Goal: Task Accomplishment & Management: Use online tool/utility

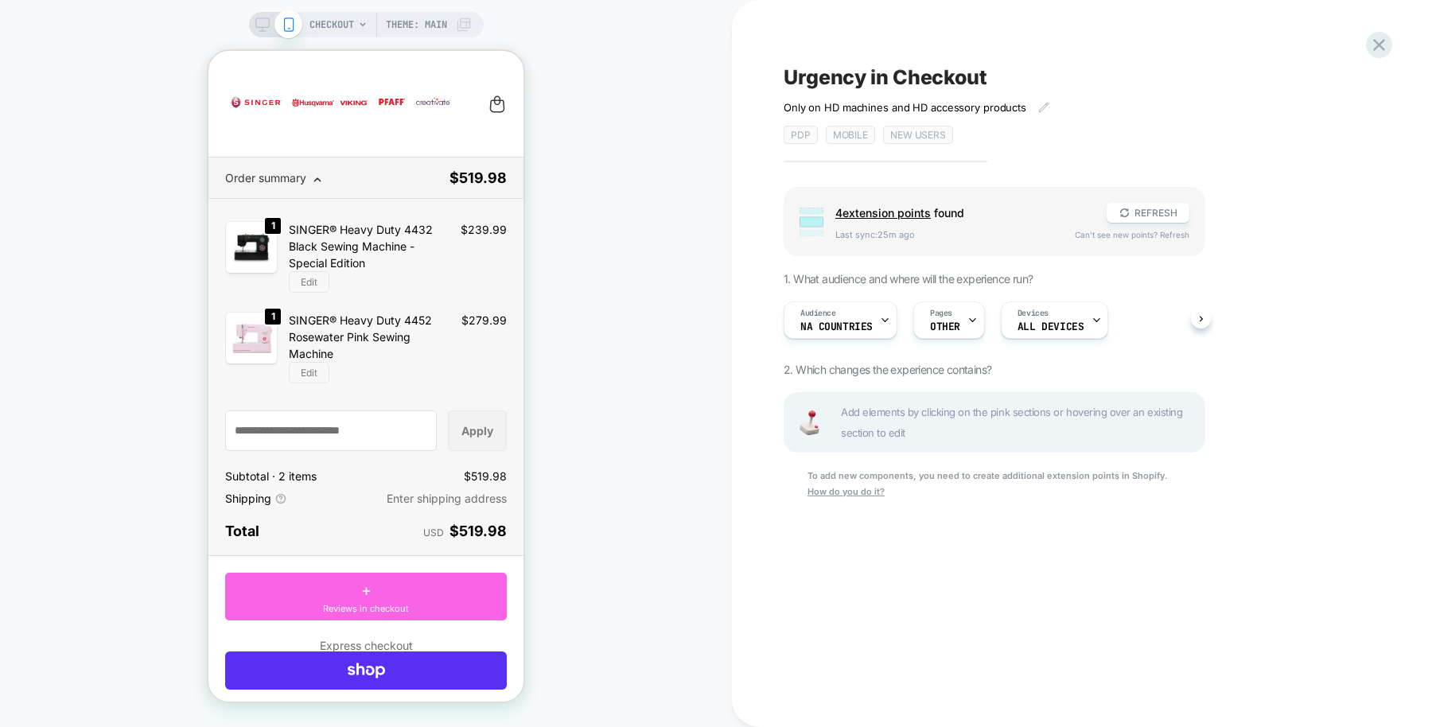
scroll to position [423, 0]
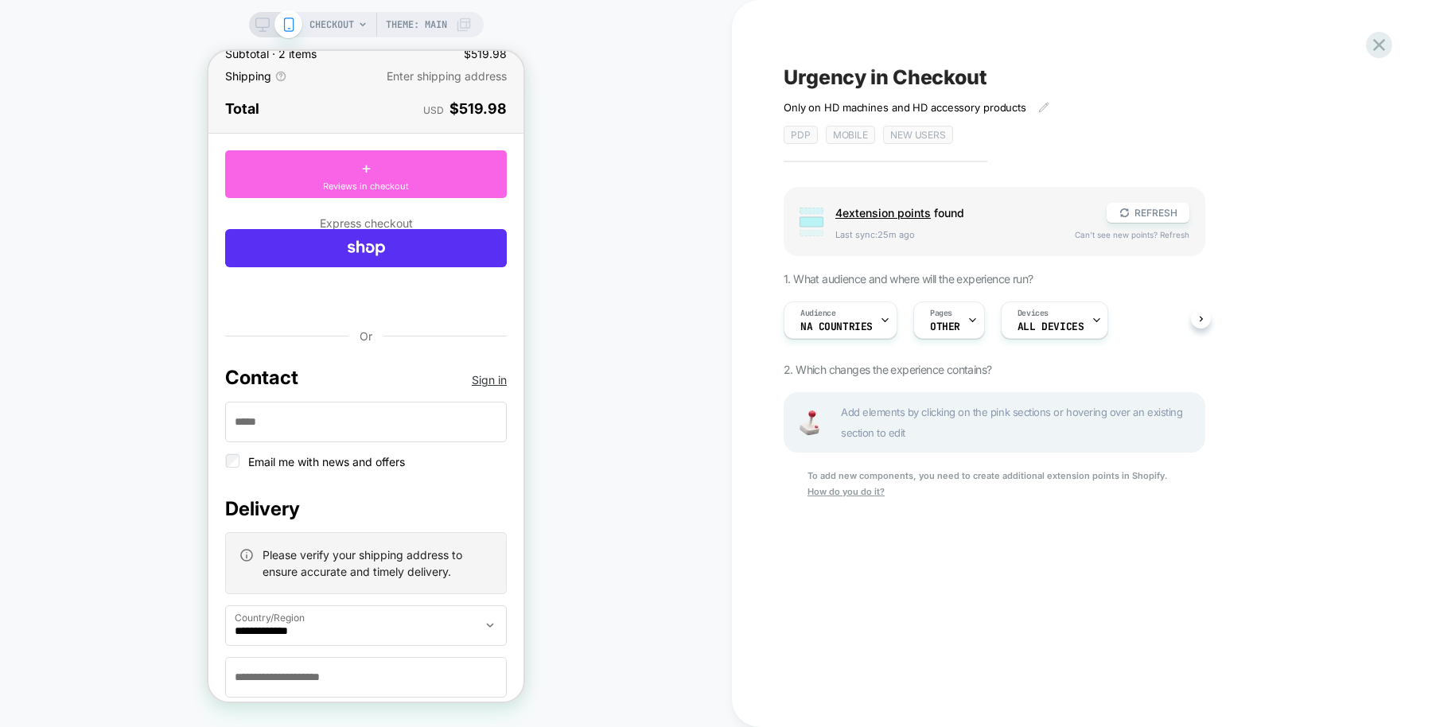
click at [720, 44] on div "CHECKOUT Theme: MAIN" at bounding box center [366, 363] width 732 height 695
click at [903, 310] on div "Audience NA countries Pages OTHER Devices ALL DEVICES" at bounding box center [987, 320] width 422 height 53
click at [930, 321] on span "OTHER" at bounding box center [945, 326] width 30 height 11
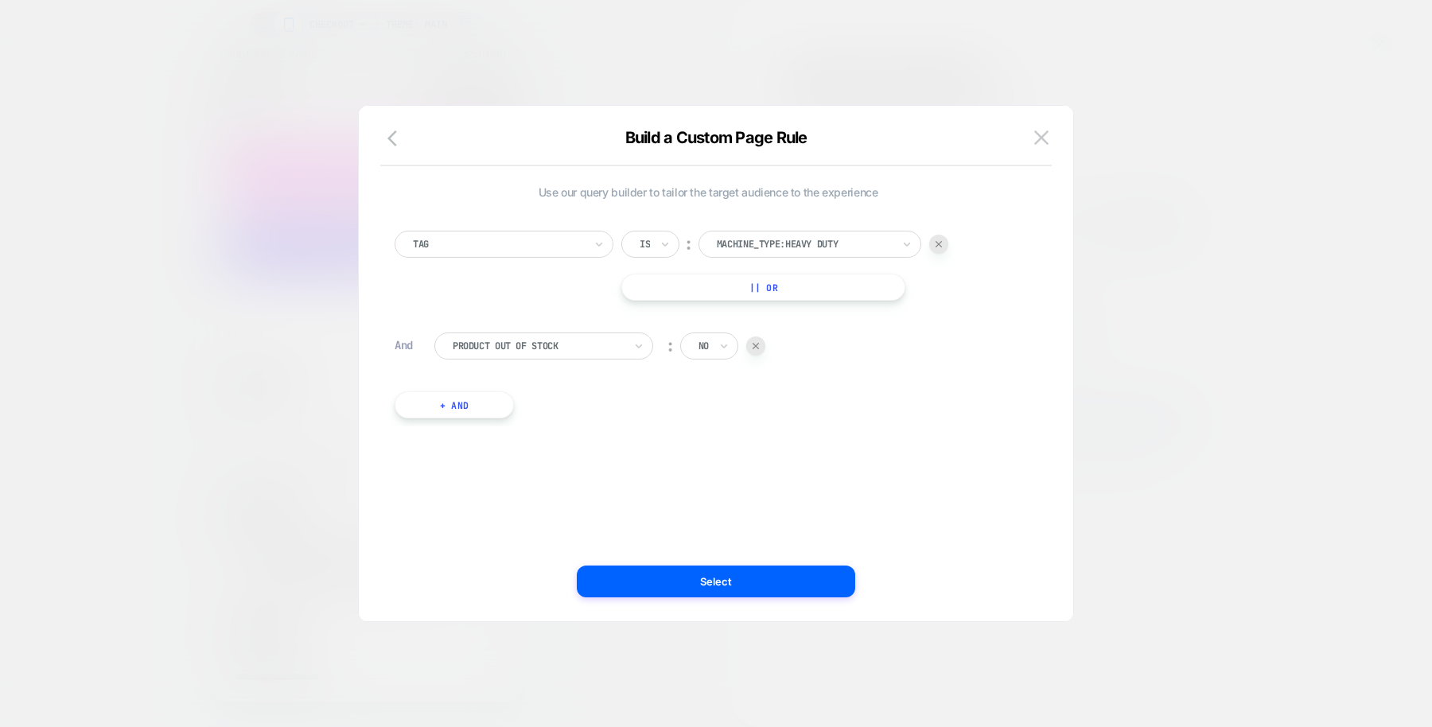
click at [1037, 151] on div "Build a Custom Page Rule" at bounding box center [716, 147] width 715 height 38
click at [1038, 140] on img at bounding box center [1041, 137] width 14 height 14
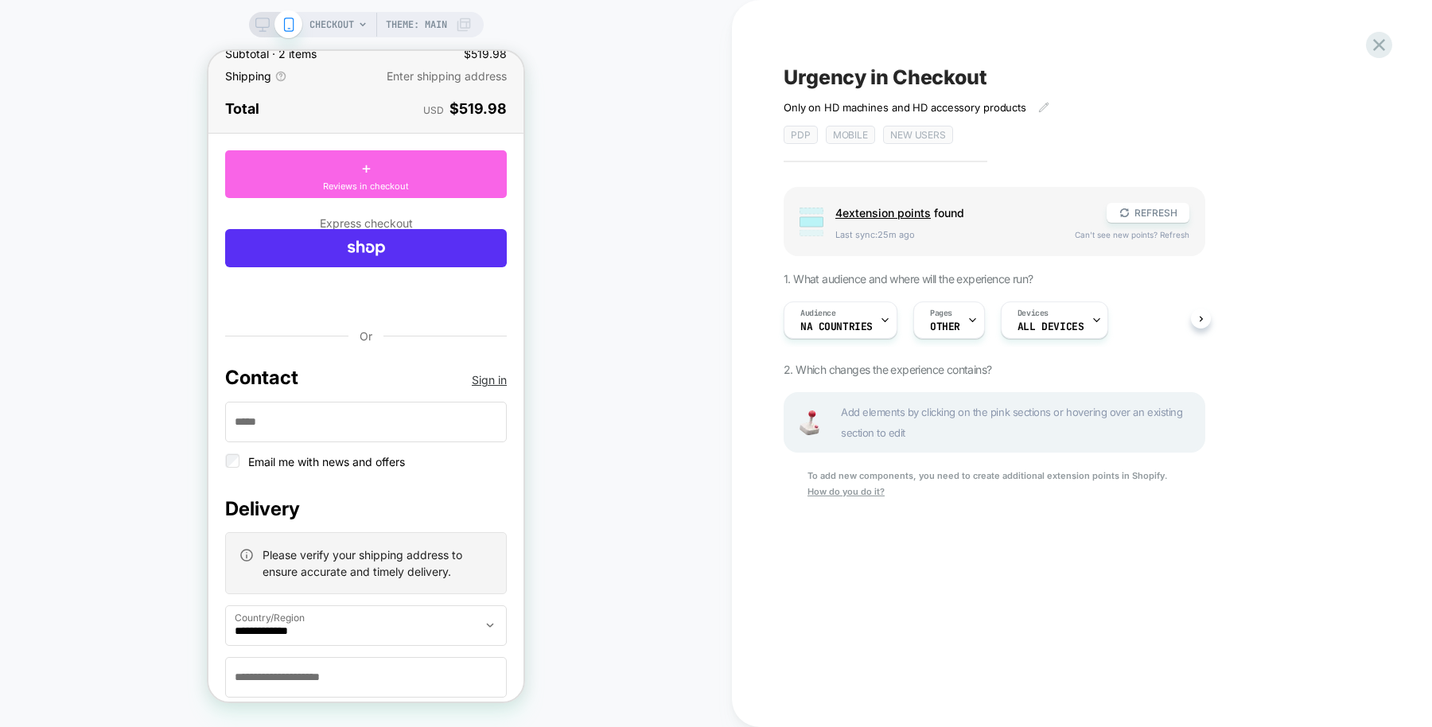
scroll to position [0, 0]
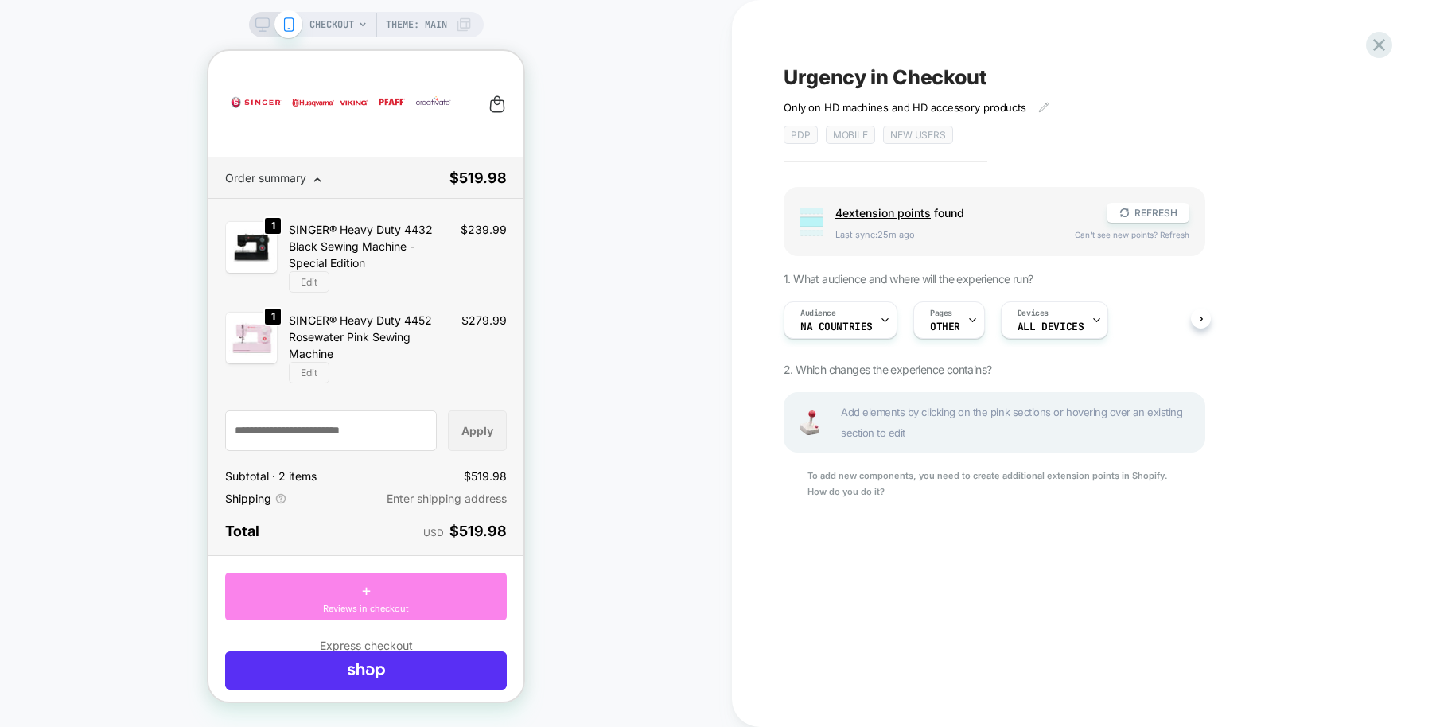
click at [380, 588] on div "+ Reviews in checkout" at bounding box center [366, 597] width 282 height 48
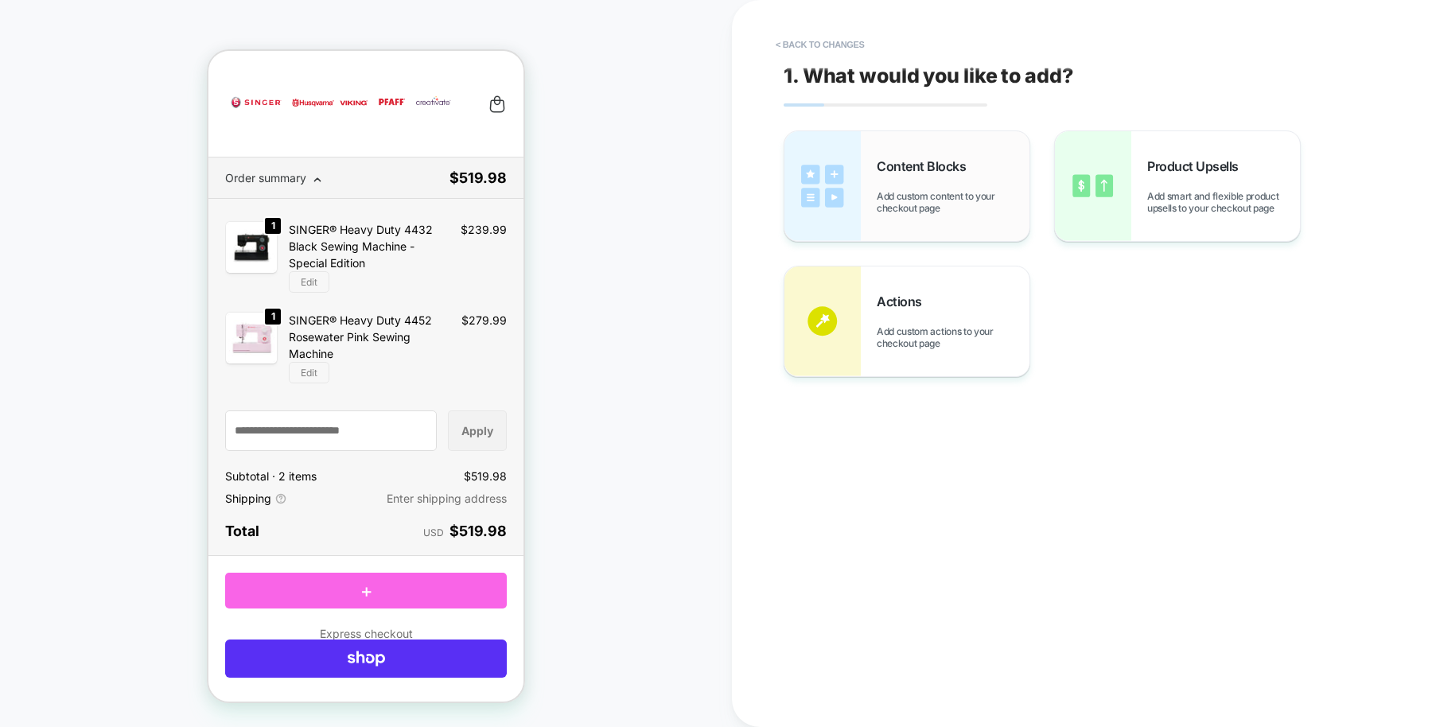
click at [995, 175] on div "Content Blocks Add custom content to your checkout page" at bounding box center [953, 186] width 153 height 56
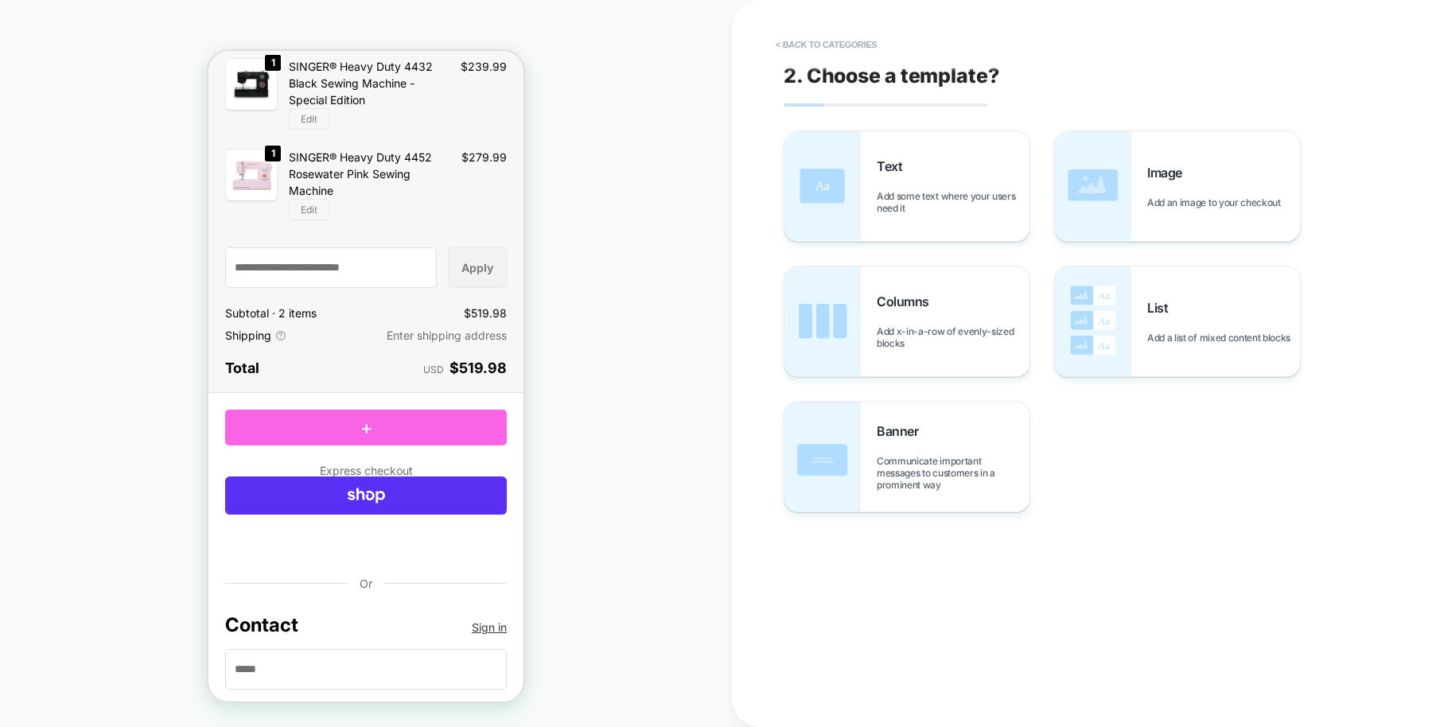
scroll to position [162, 0]
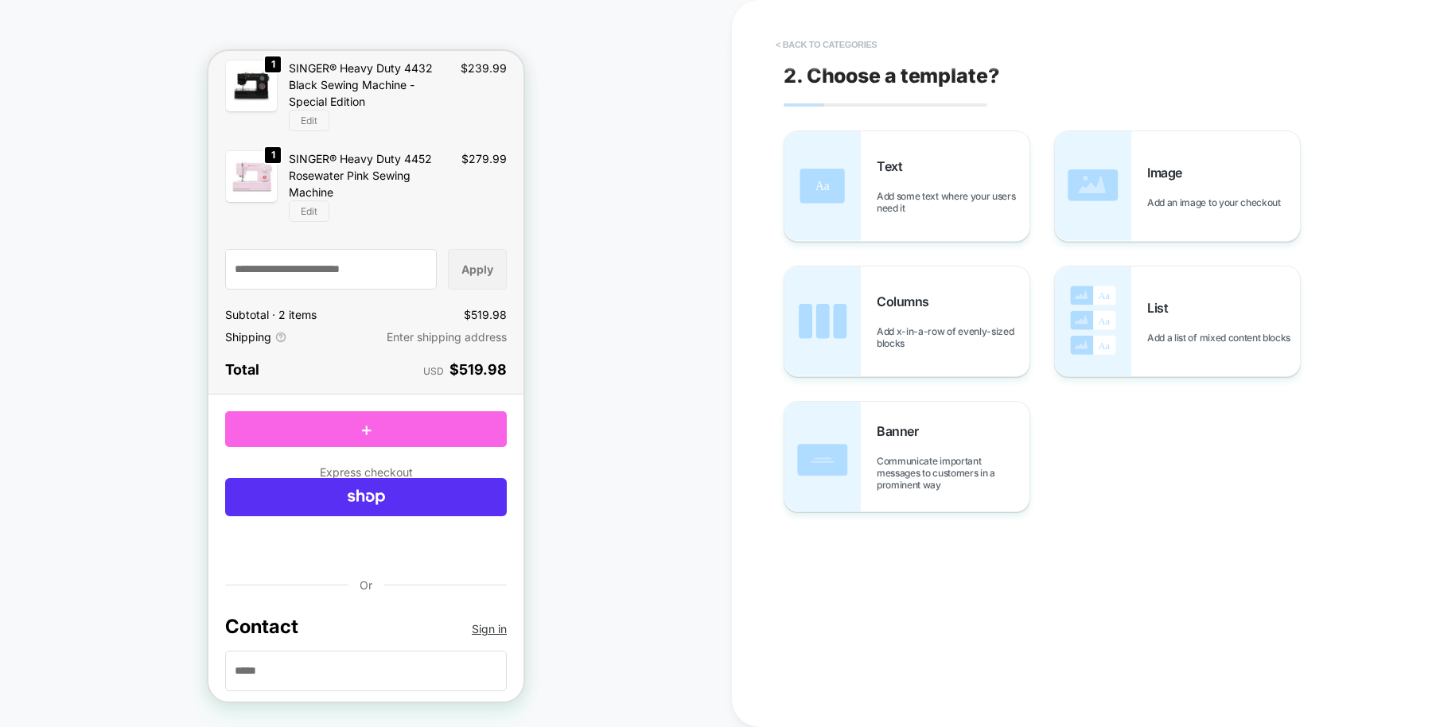
click at [802, 45] on button "< Back to categories" at bounding box center [826, 44] width 117 height 25
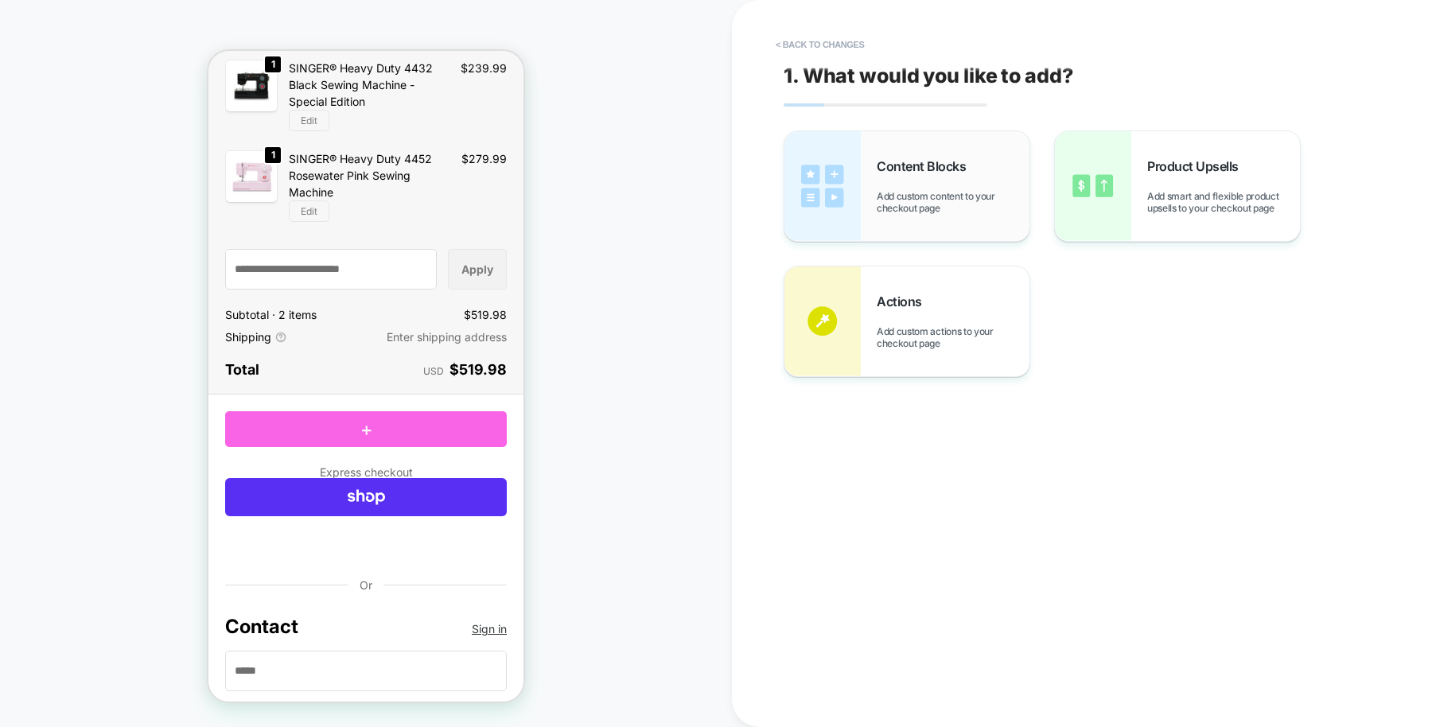
click at [904, 197] on span "Add custom content to your checkout page" at bounding box center [953, 202] width 153 height 24
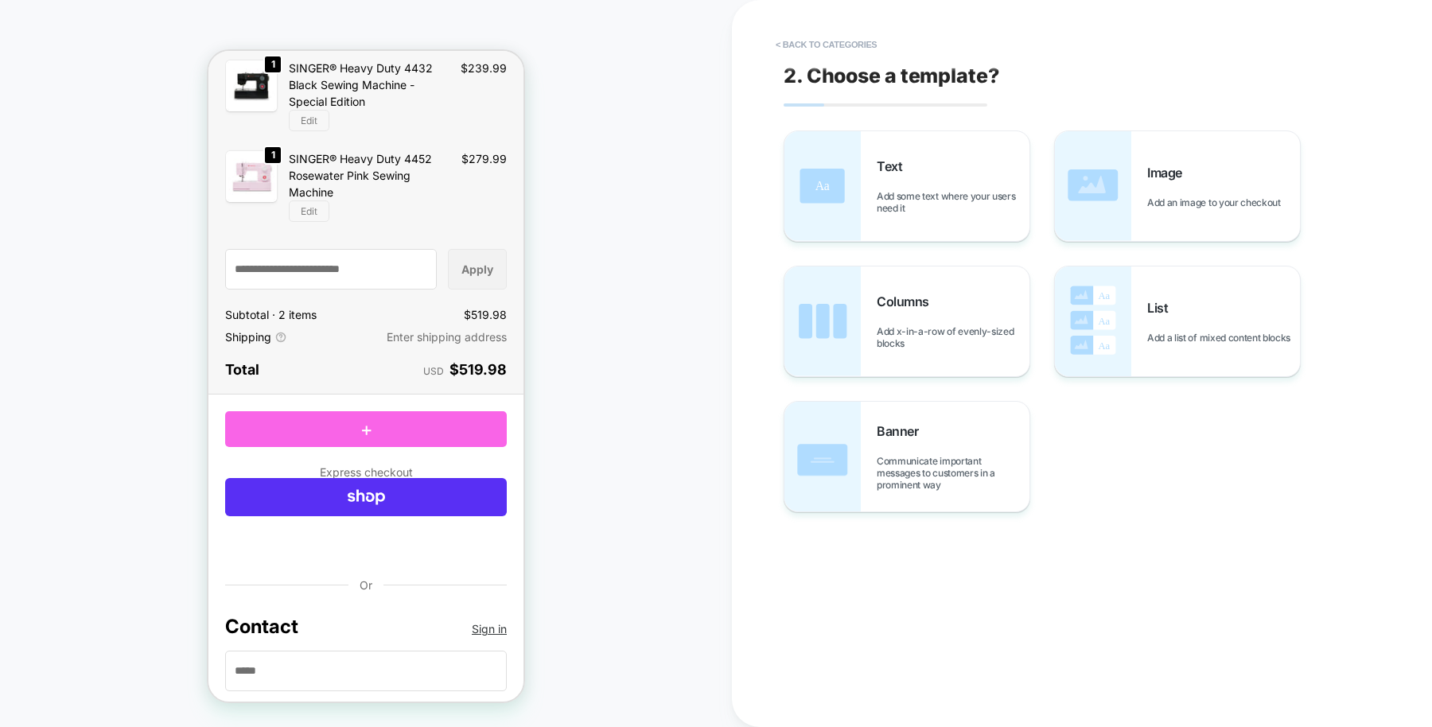
click at [404, 411] on div "Contact" at bounding box center [366, 429] width 282 height 36
click at [820, 51] on button "< Back to categories" at bounding box center [826, 44] width 117 height 25
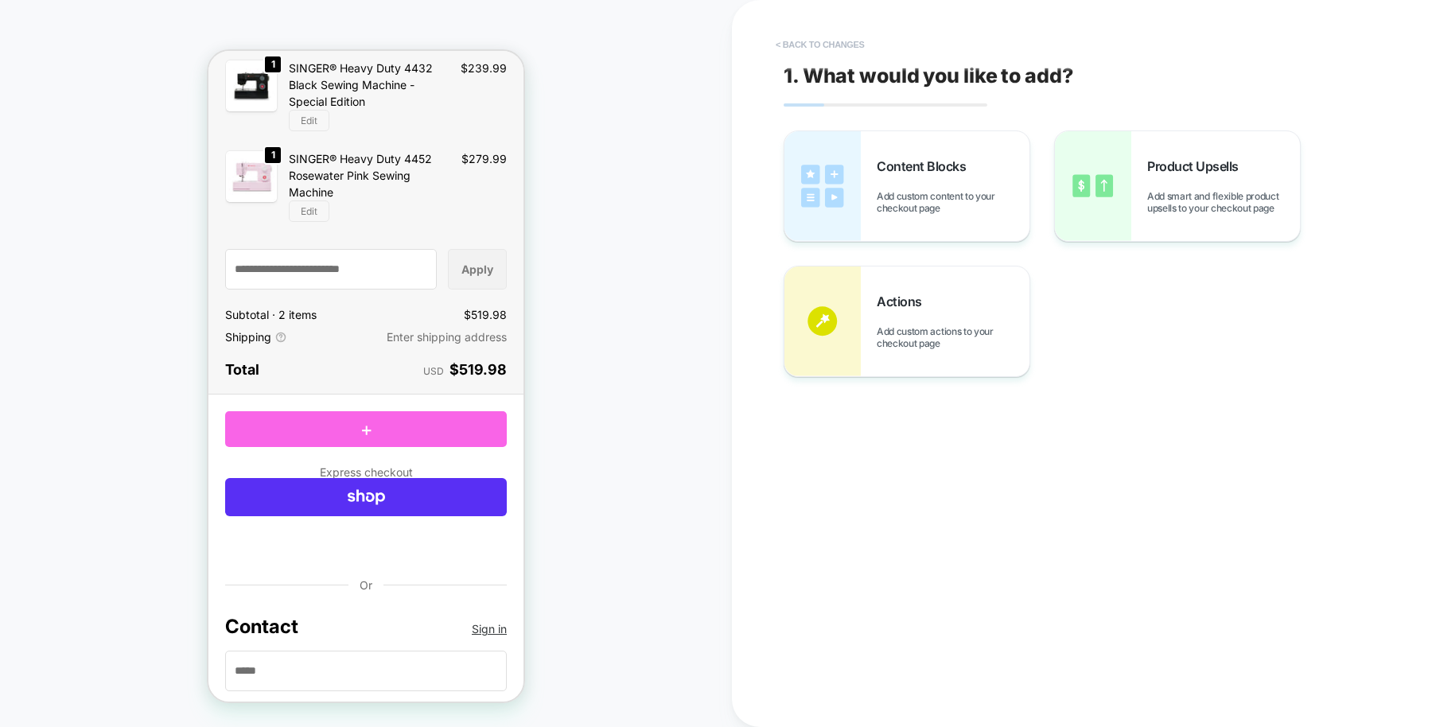
click at [820, 51] on button "< Back to changes" at bounding box center [820, 44] width 105 height 25
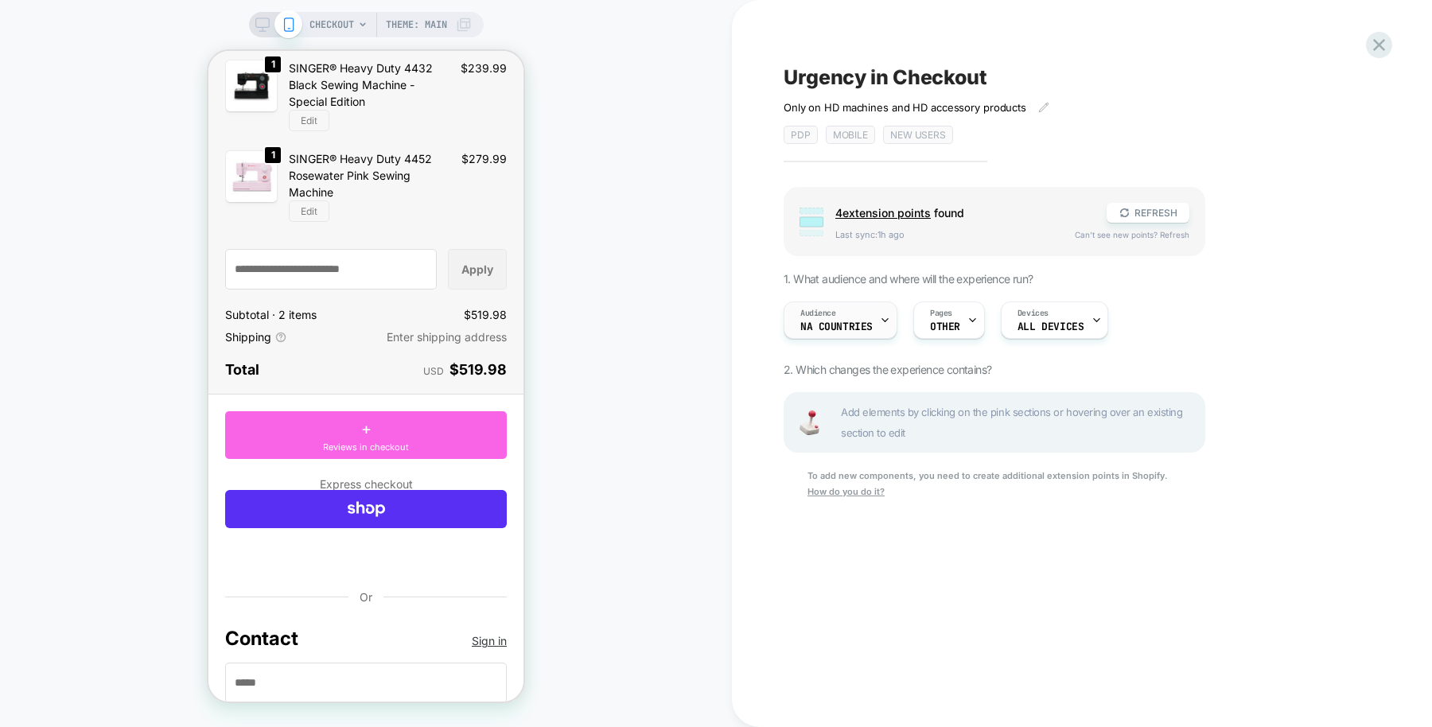
click at [864, 318] on div "Audience NA countries" at bounding box center [837, 320] width 104 height 36
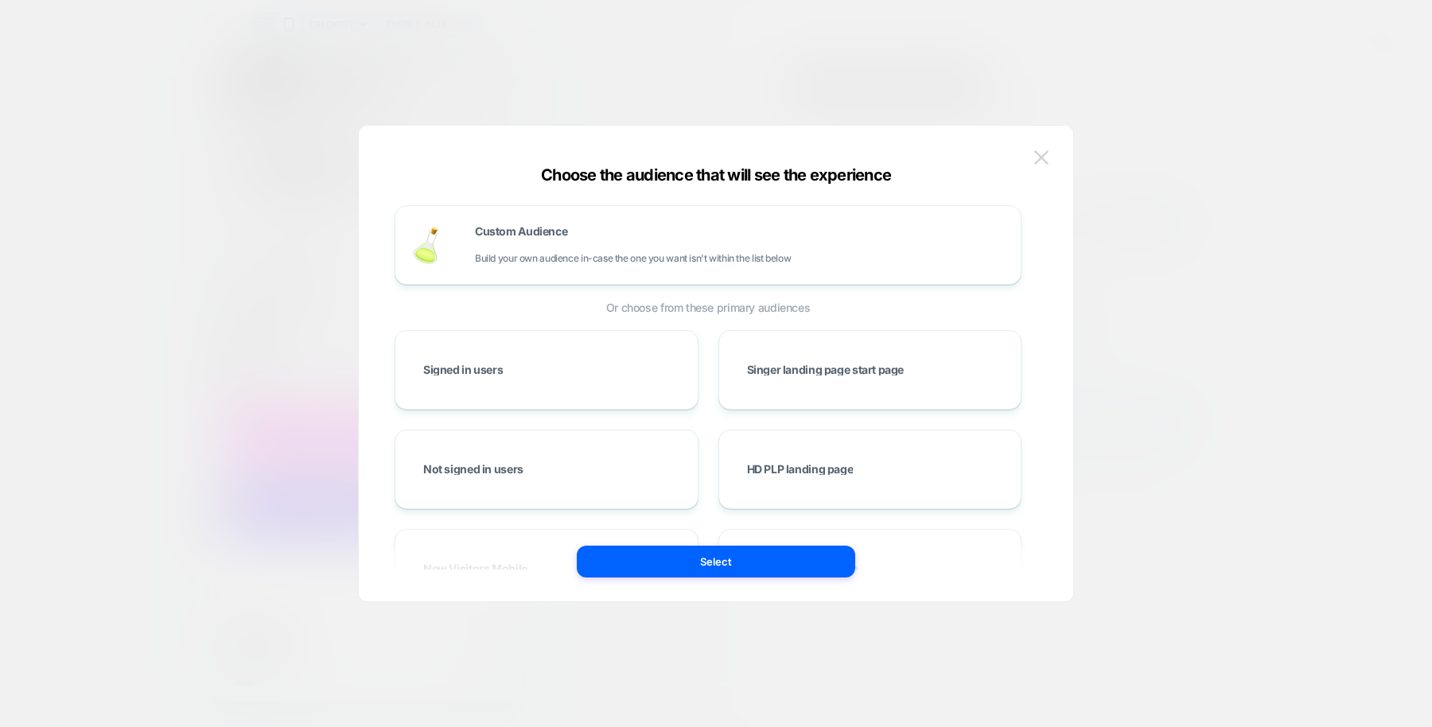
click at [1045, 156] on img at bounding box center [1041, 157] width 14 height 14
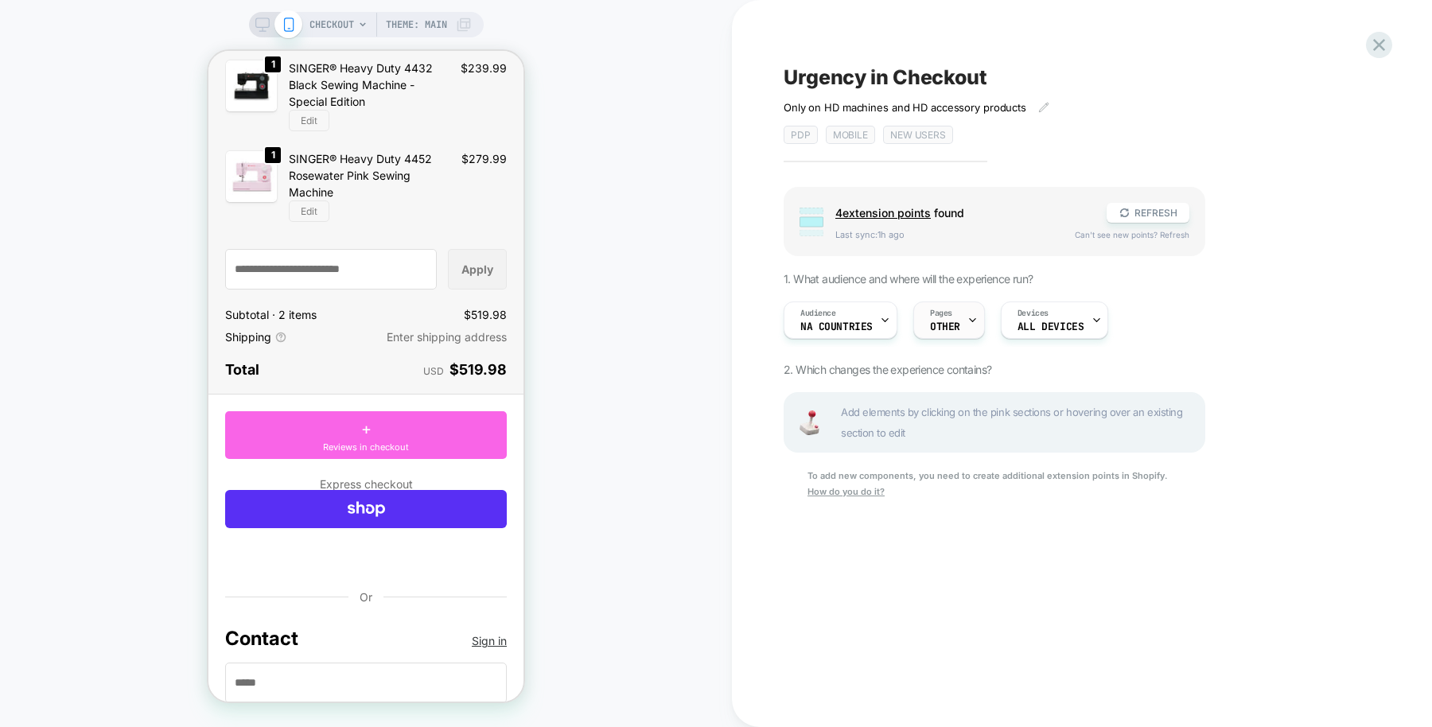
click at [976, 321] on div "Pages OTHER" at bounding box center [949, 320] width 72 height 37
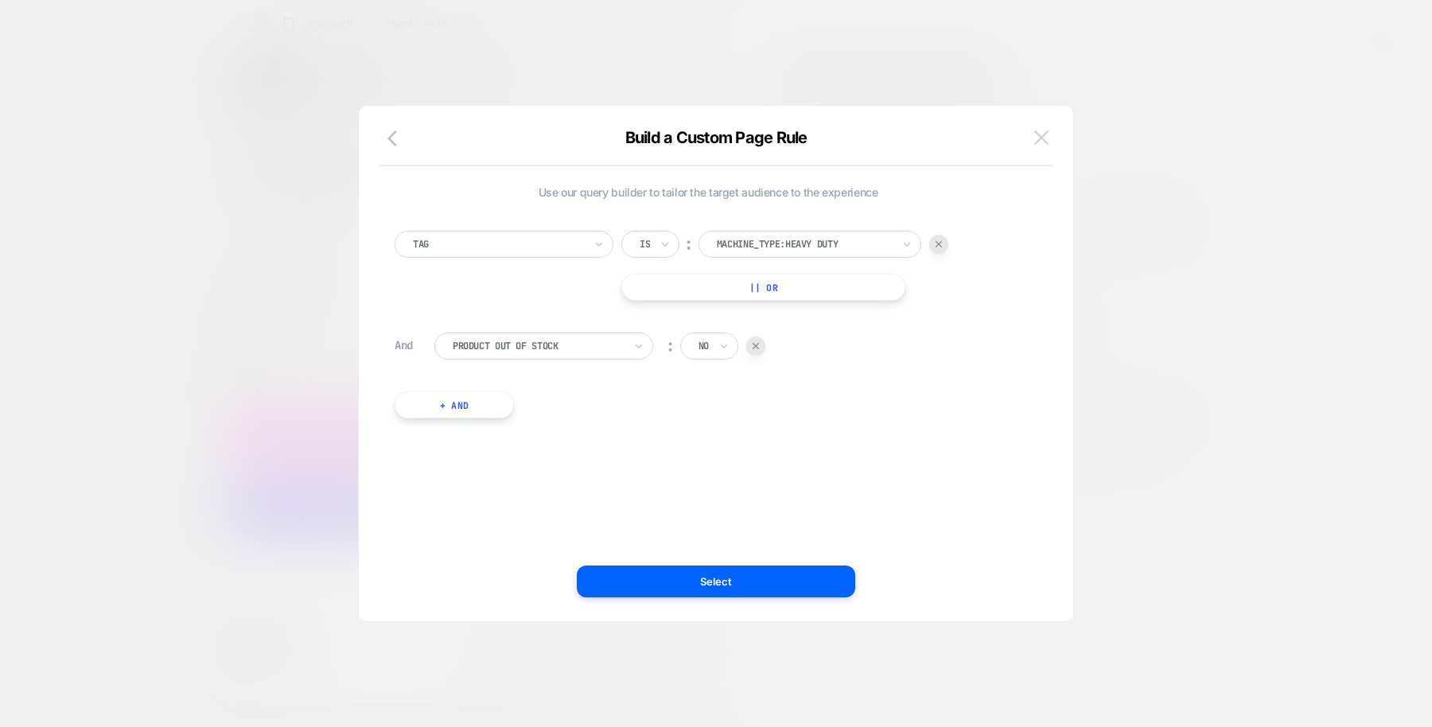
click at [1044, 142] on img at bounding box center [1041, 137] width 14 height 14
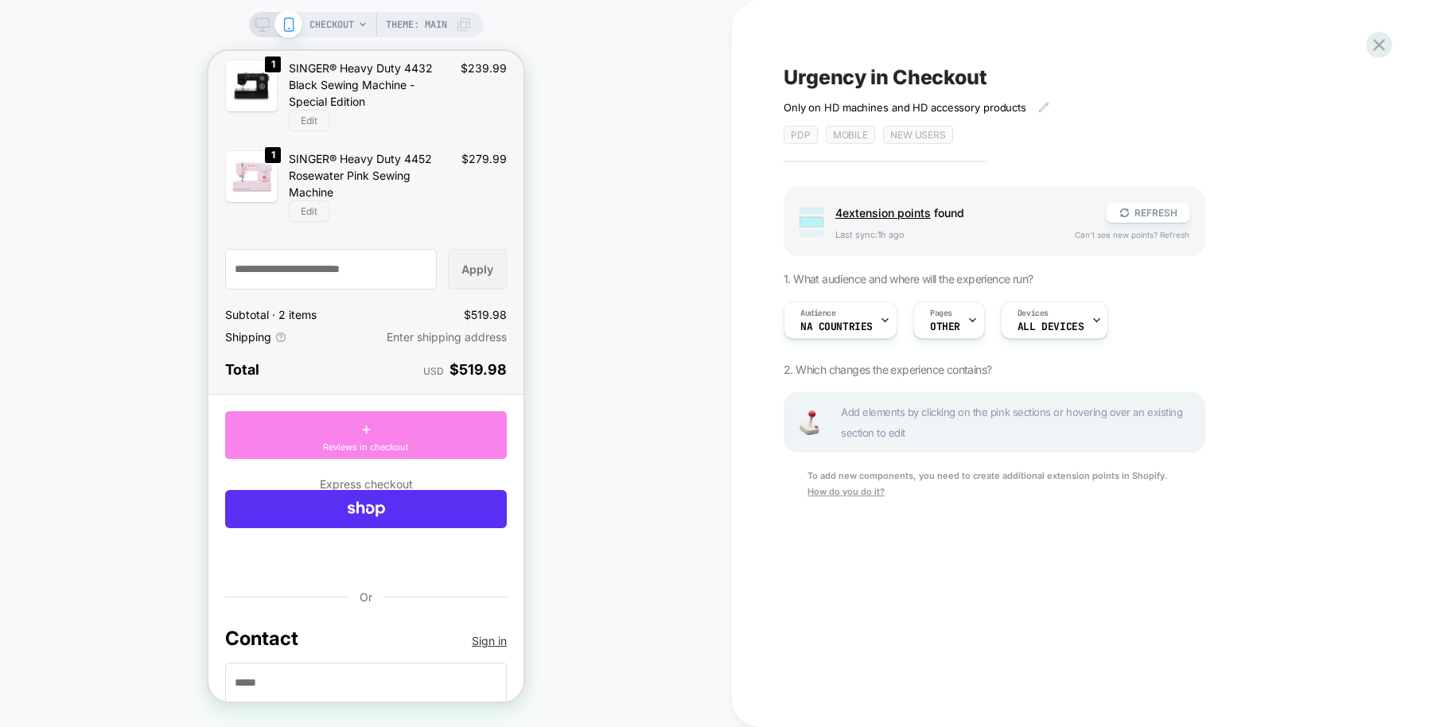
click at [446, 426] on div "+ Reviews in checkout" at bounding box center [366, 435] width 282 height 48
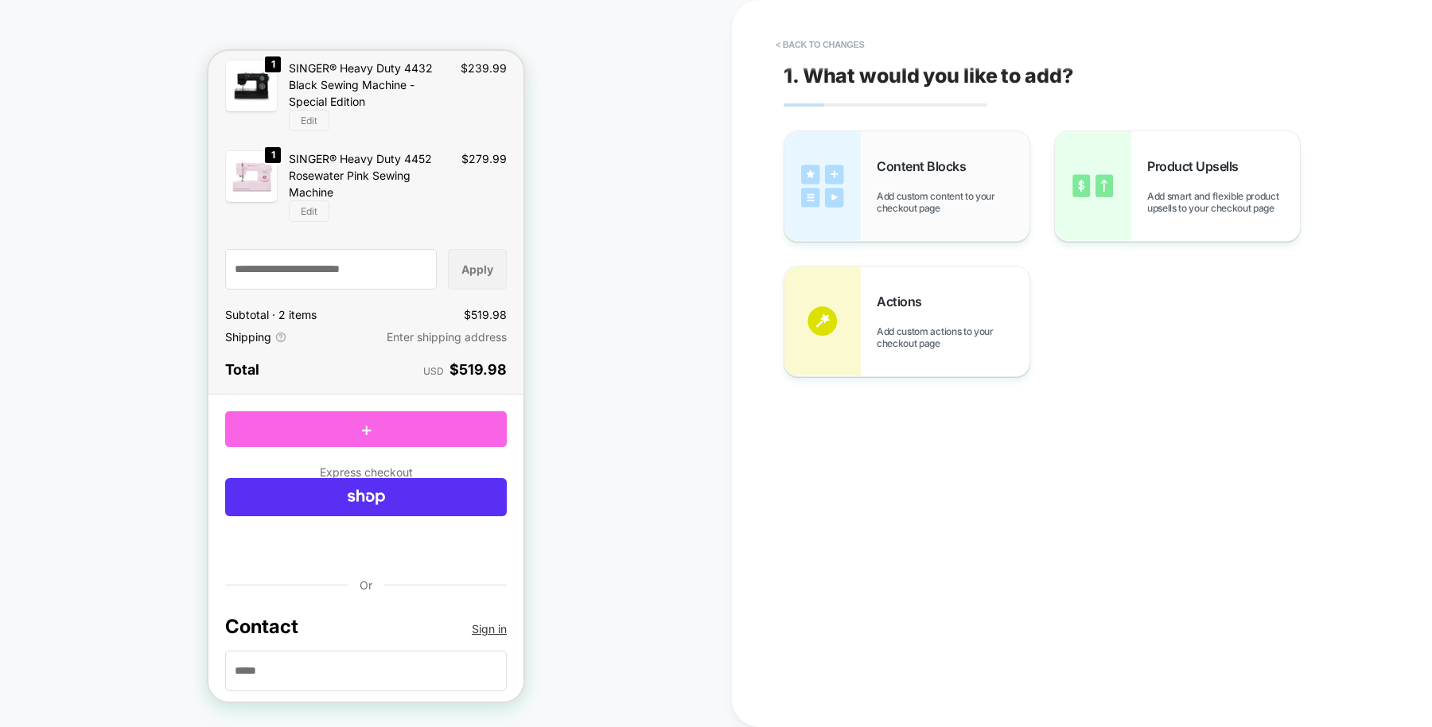
click at [918, 185] on div "Content Blocks Add custom content to your checkout page" at bounding box center [953, 186] width 153 height 56
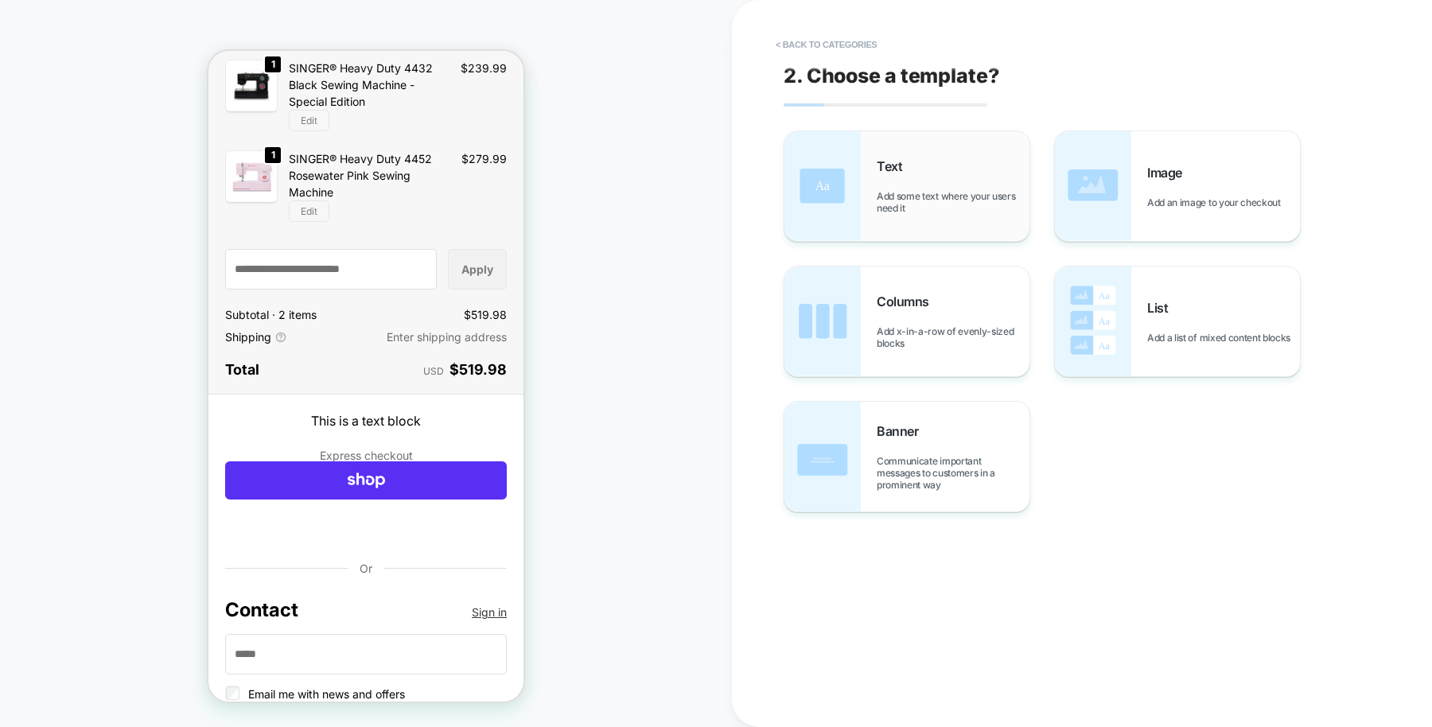
click at [942, 197] on span "Add some text where your users need it" at bounding box center [953, 202] width 153 height 24
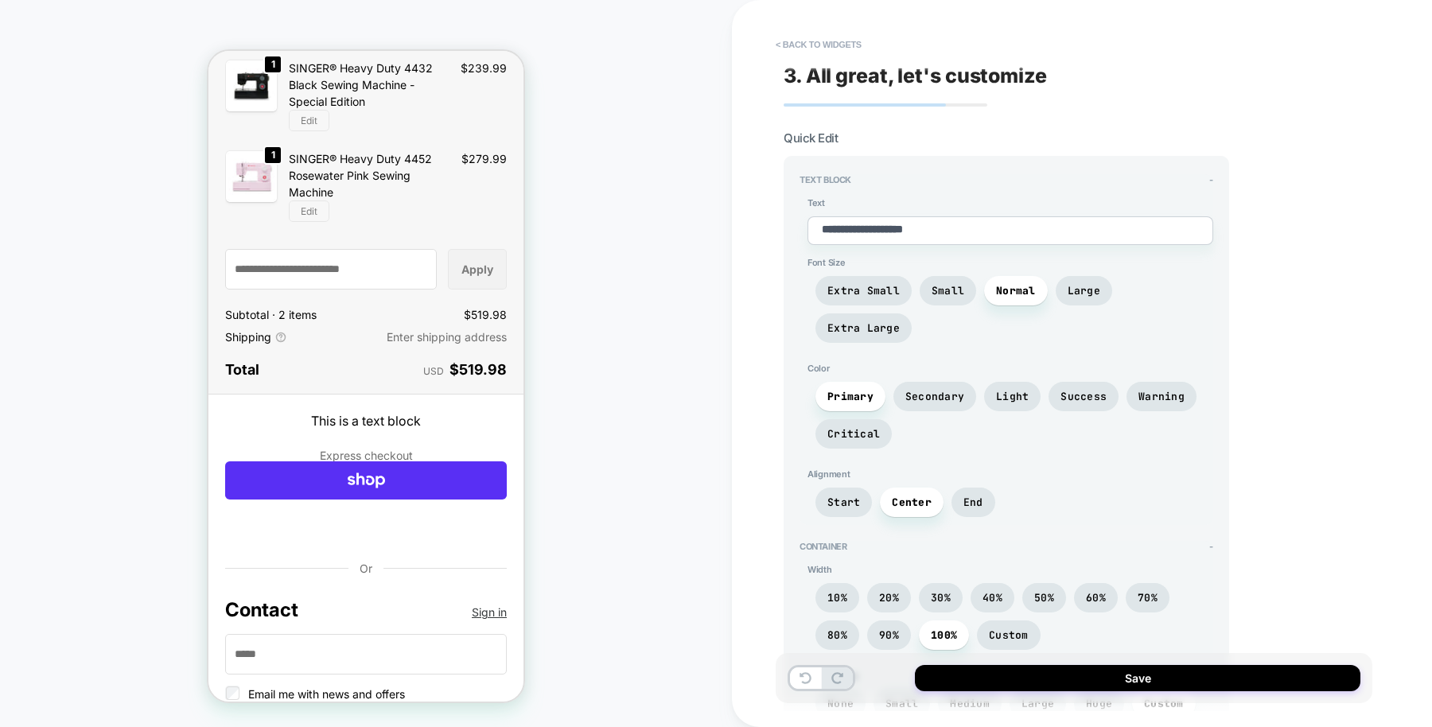
scroll to position [0, 0]
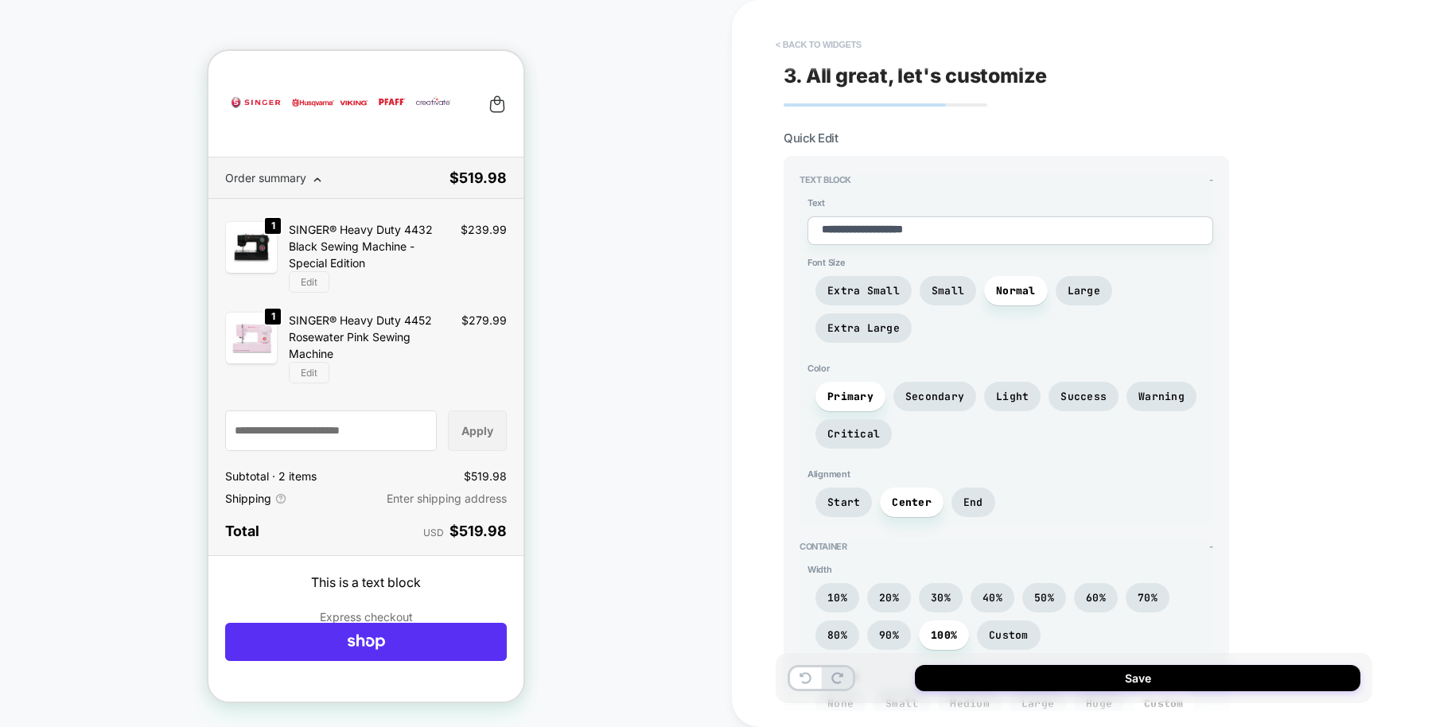
click at [826, 44] on button "< Back to widgets" at bounding box center [819, 44] width 102 height 25
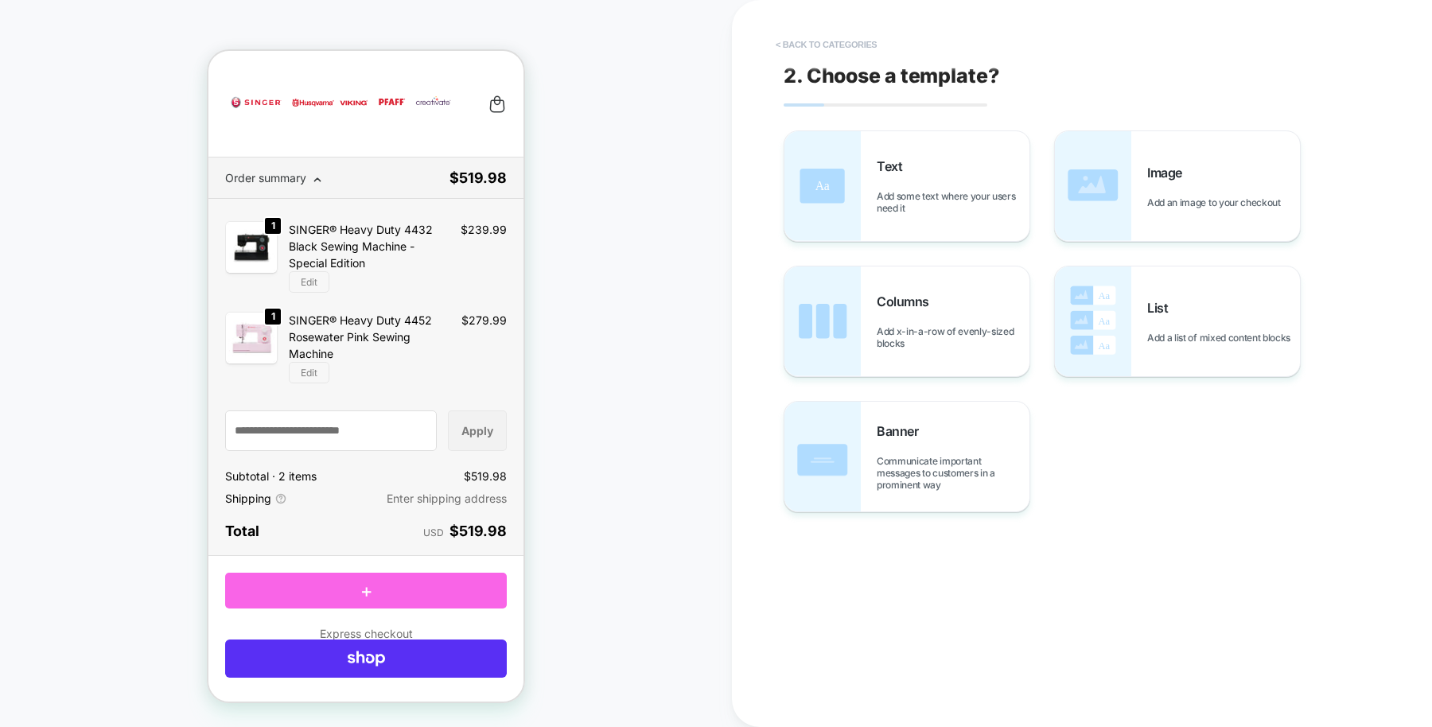
click at [850, 45] on button "< Back to categories" at bounding box center [826, 44] width 117 height 25
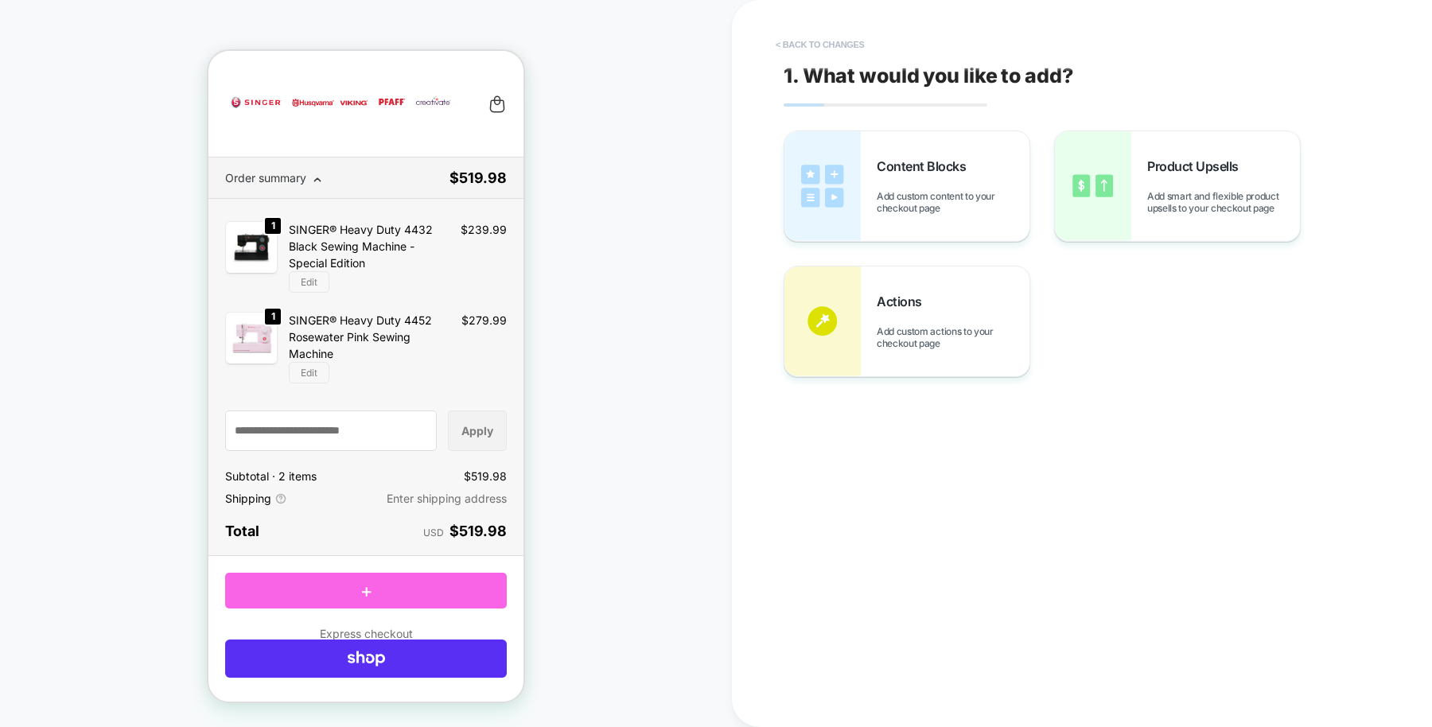
click at [801, 45] on button "< Back to changes" at bounding box center [820, 44] width 105 height 25
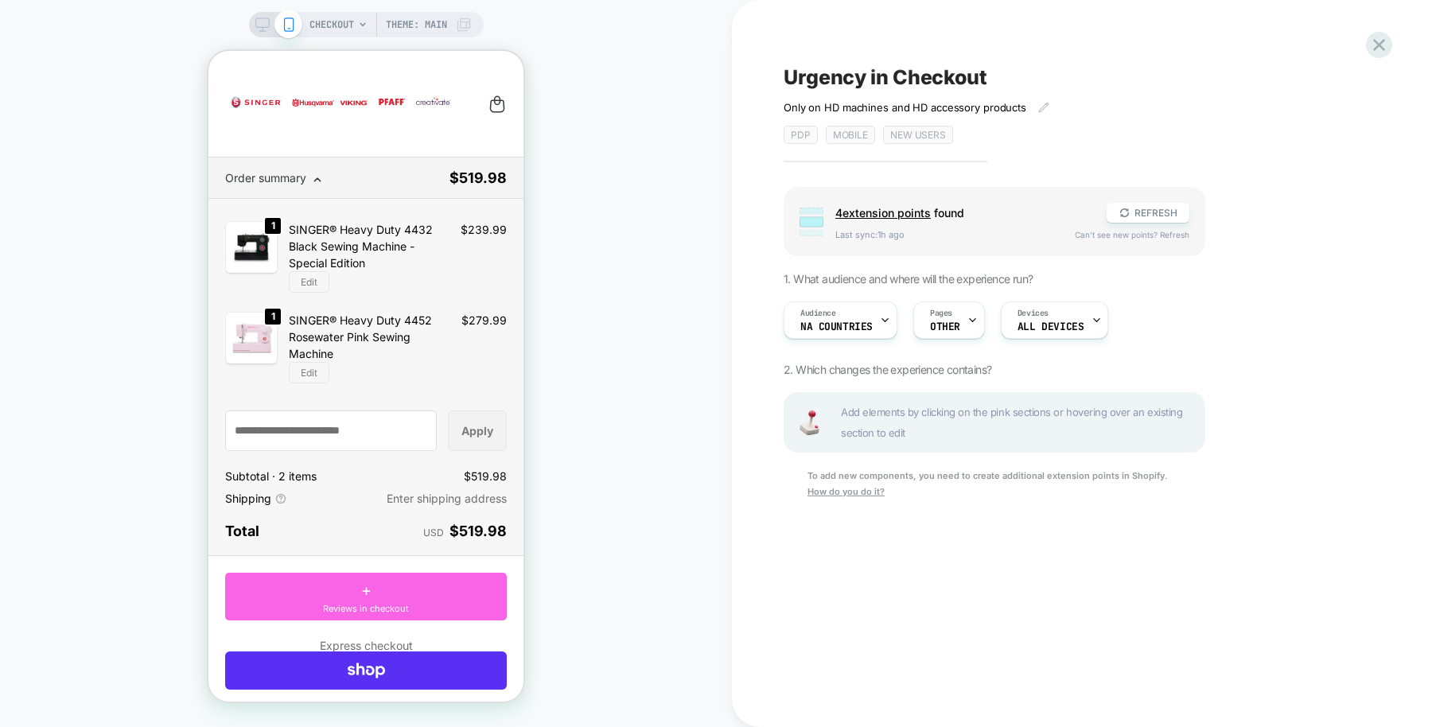
click at [335, 29] on span "CHECKOUT" at bounding box center [332, 24] width 45 height 25
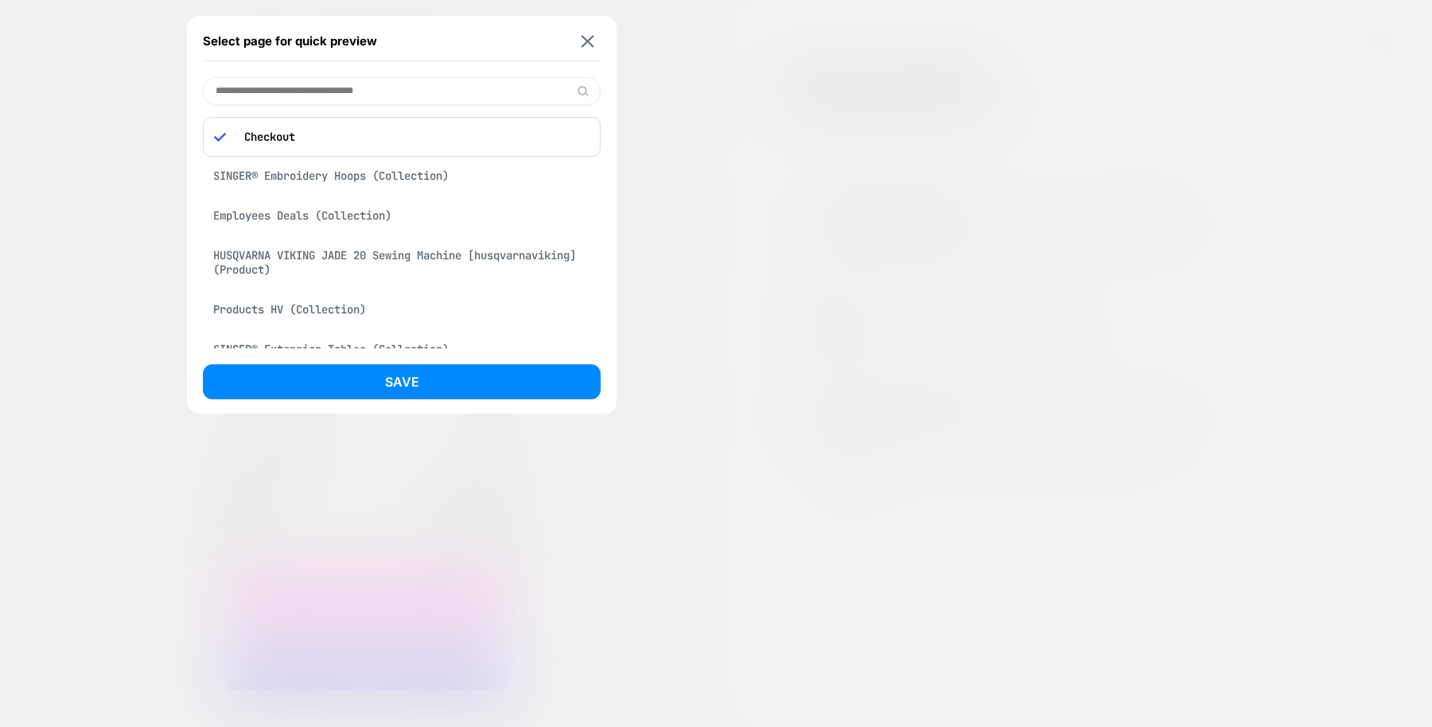
click at [385, 265] on div "HUSQVARNA VIKING JADE 20 Sewing Machine [husqvarnaviking] (Product)" at bounding box center [402, 262] width 398 height 45
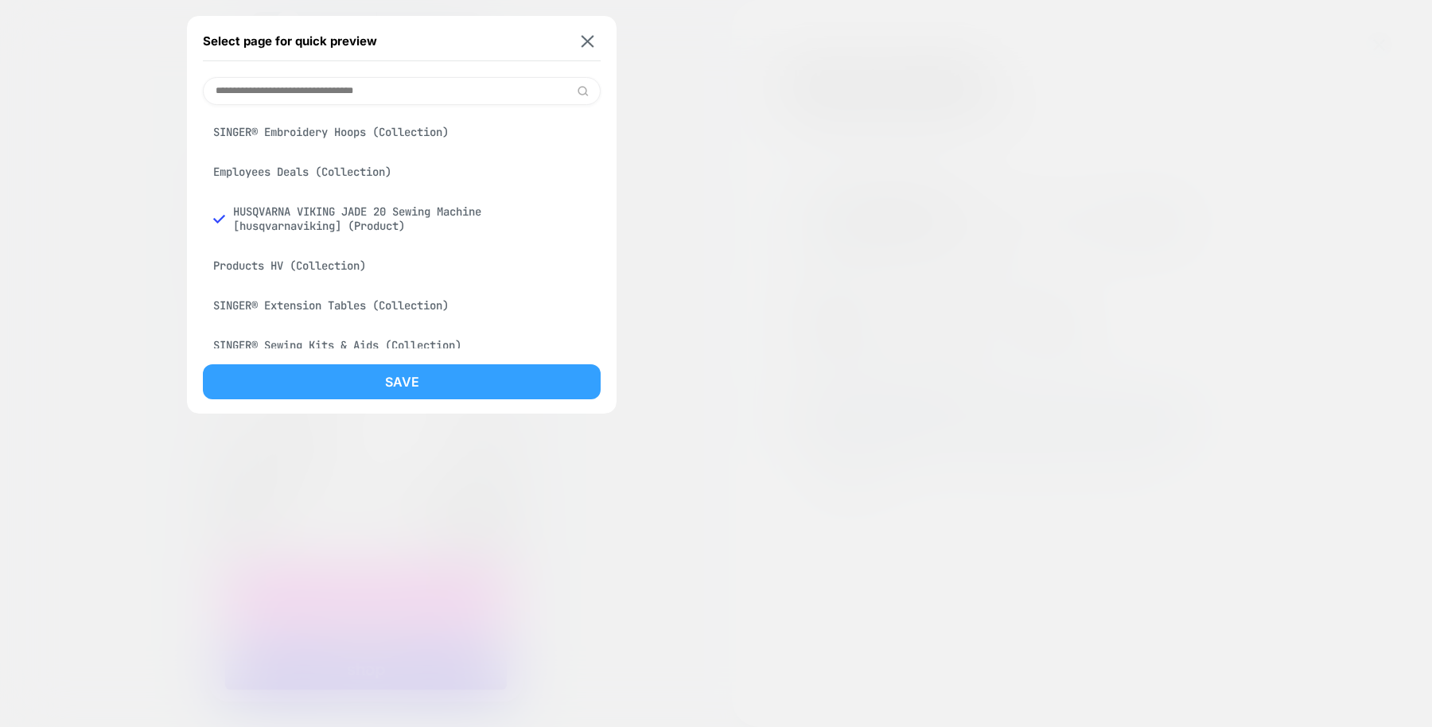
click at [430, 390] on button "Save" at bounding box center [402, 381] width 398 height 35
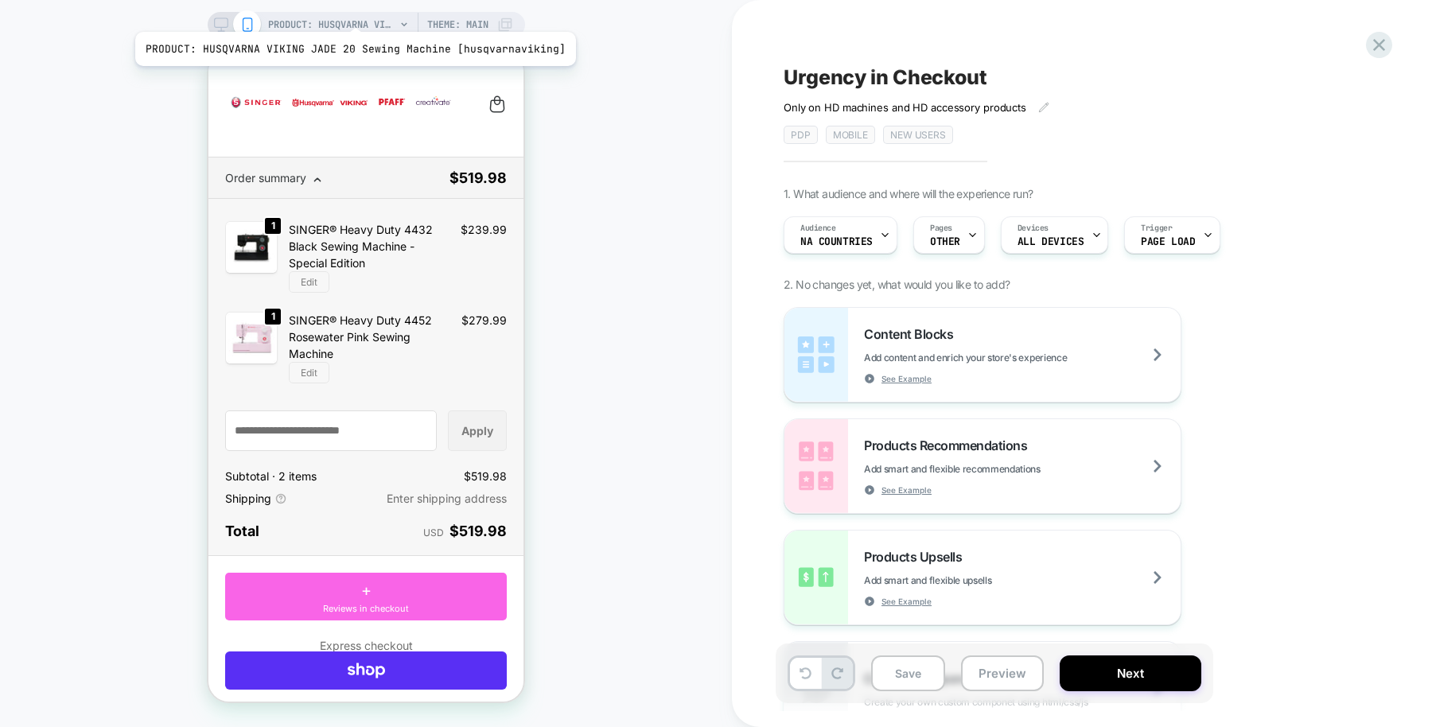
click at [350, 12] on span "PRODUCT: HUSQVARNA VIKING JADE 20 Sewing Machine [husqvarnaviking]" at bounding box center [331, 24] width 127 height 25
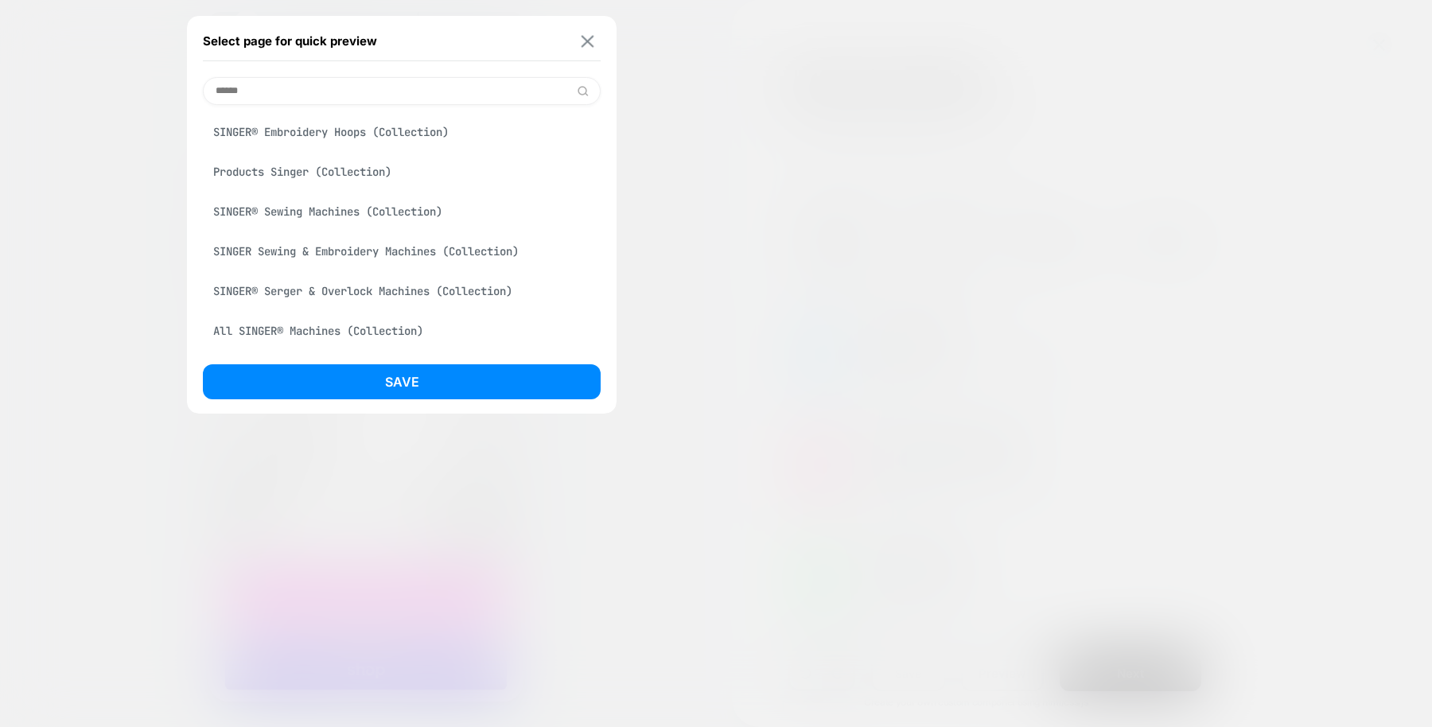
type input "******"
click at [590, 34] on button at bounding box center [588, 41] width 20 height 14
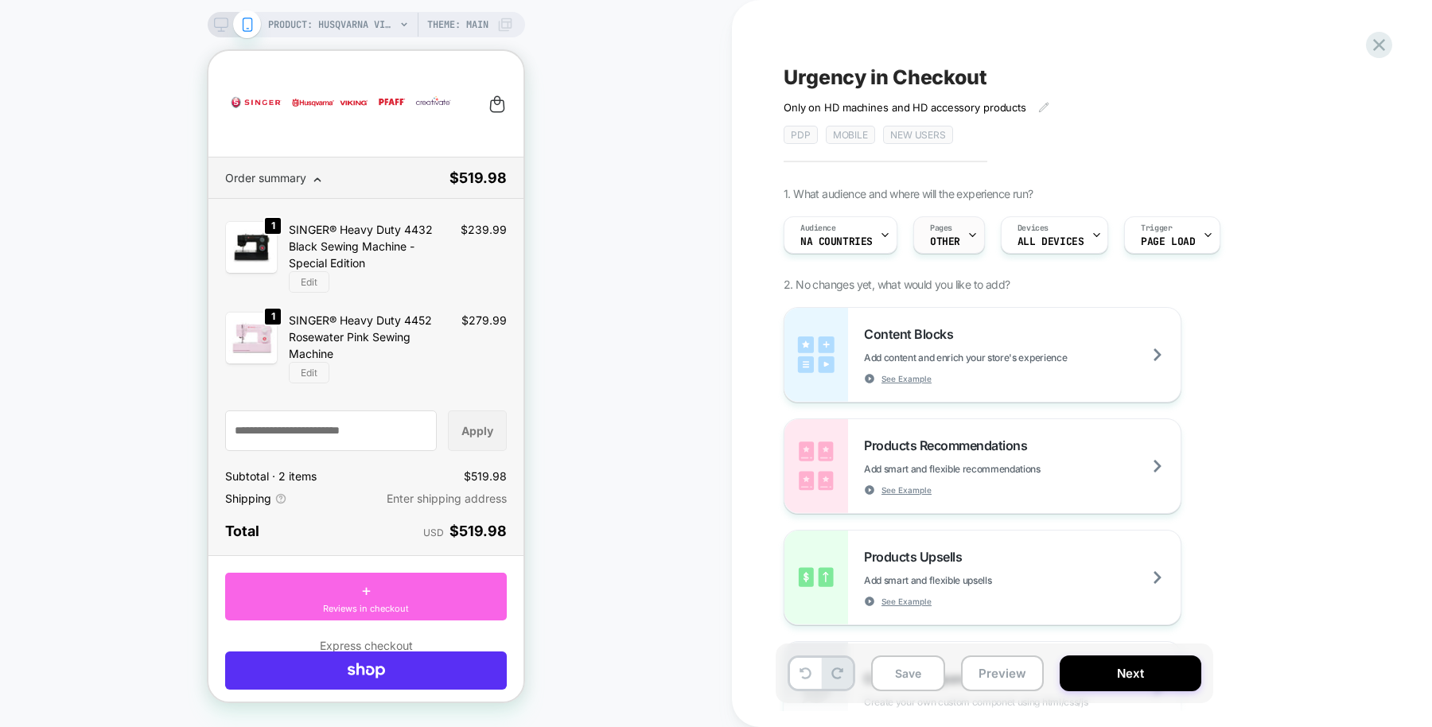
click at [941, 234] on div "Pages OTHER" at bounding box center [945, 235] width 62 height 36
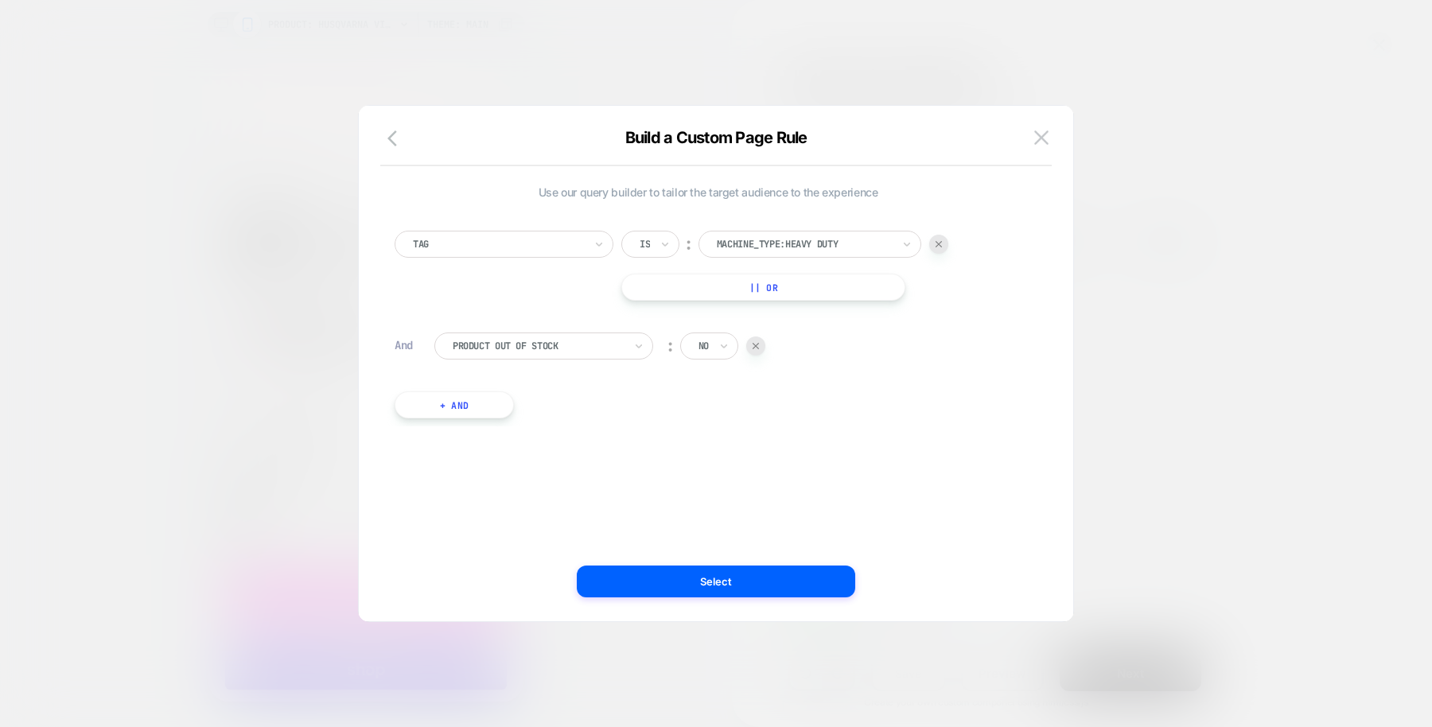
click at [1057, 125] on div "Build a Custom Page Rule Use our query builder to tailor the target audience to…" at bounding box center [716, 372] width 715 height 500
click at [1045, 138] on img at bounding box center [1041, 137] width 14 height 14
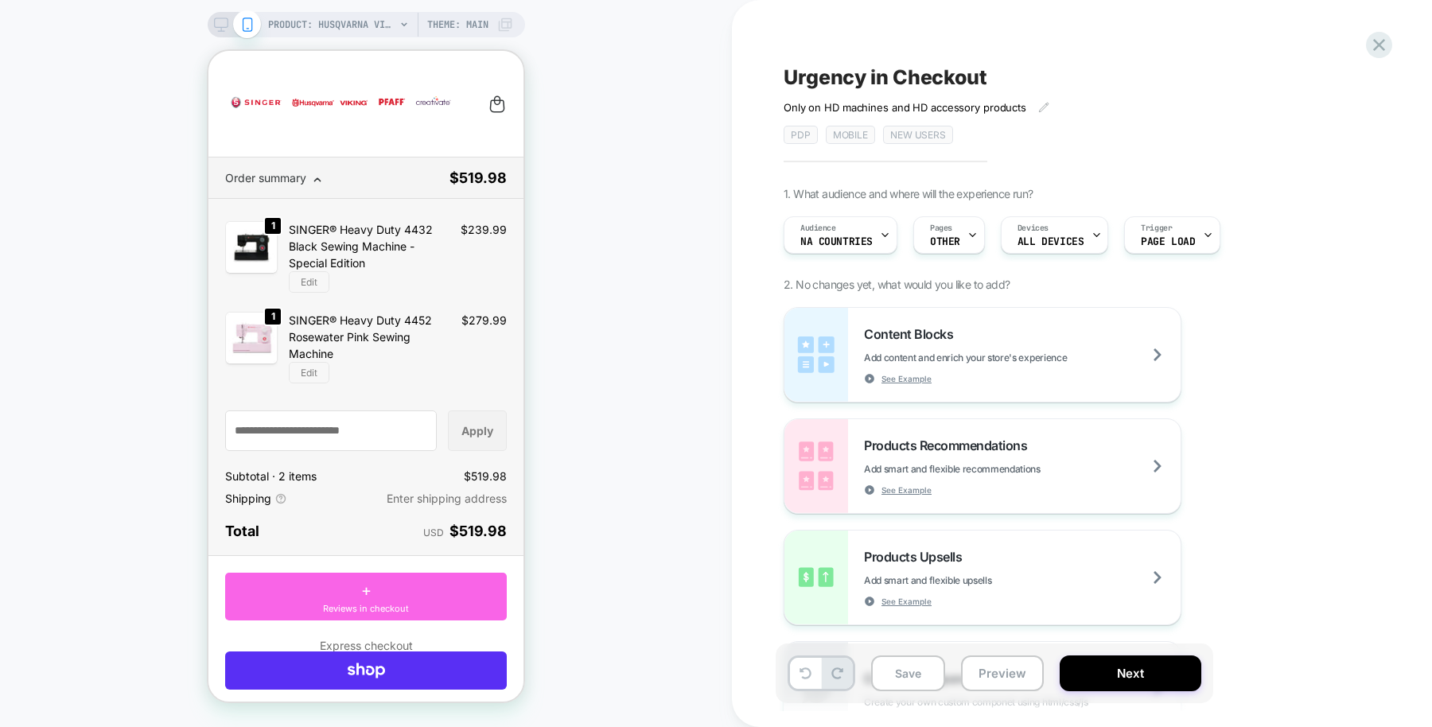
click at [397, 12] on div "PRODUCT: HUSQVARNA VIKING JADE 20 Sewing Machine [husqvarnaviking] Theme: MAIN" at bounding box center [390, 24] width 245 height 25
click at [388, 26] on span "PRODUCT: HUSQVARNA VIKING JADE 20 Sewing Machine [husqvarnaviking]" at bounding box center [331, 24] width 127 height 25
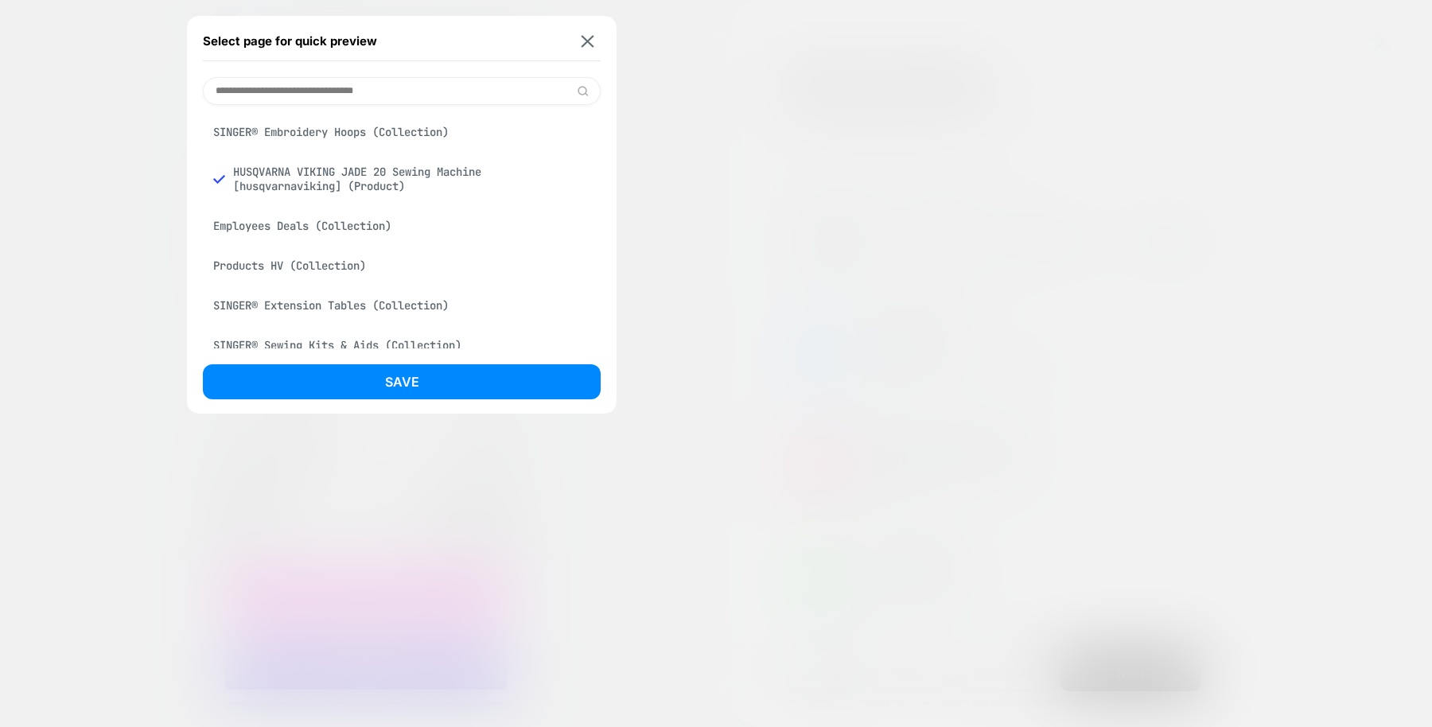
click at [390, 88] on input at bounding box center [402, 91] width 398 height 28
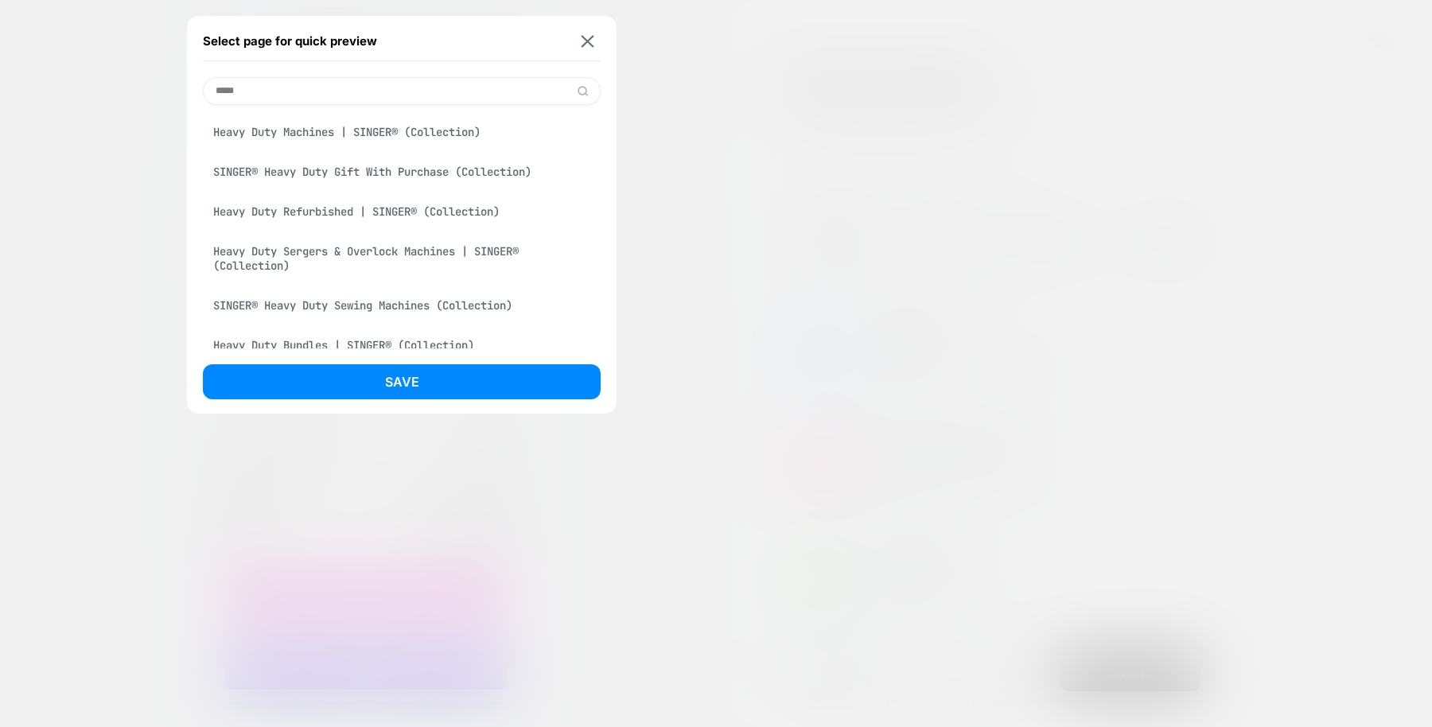
type input "*****"
click at [406, 134] on div "Heavy Duty Machines | SINGER® (Collection)" at bounding box center [402, 132] width 398 height 30
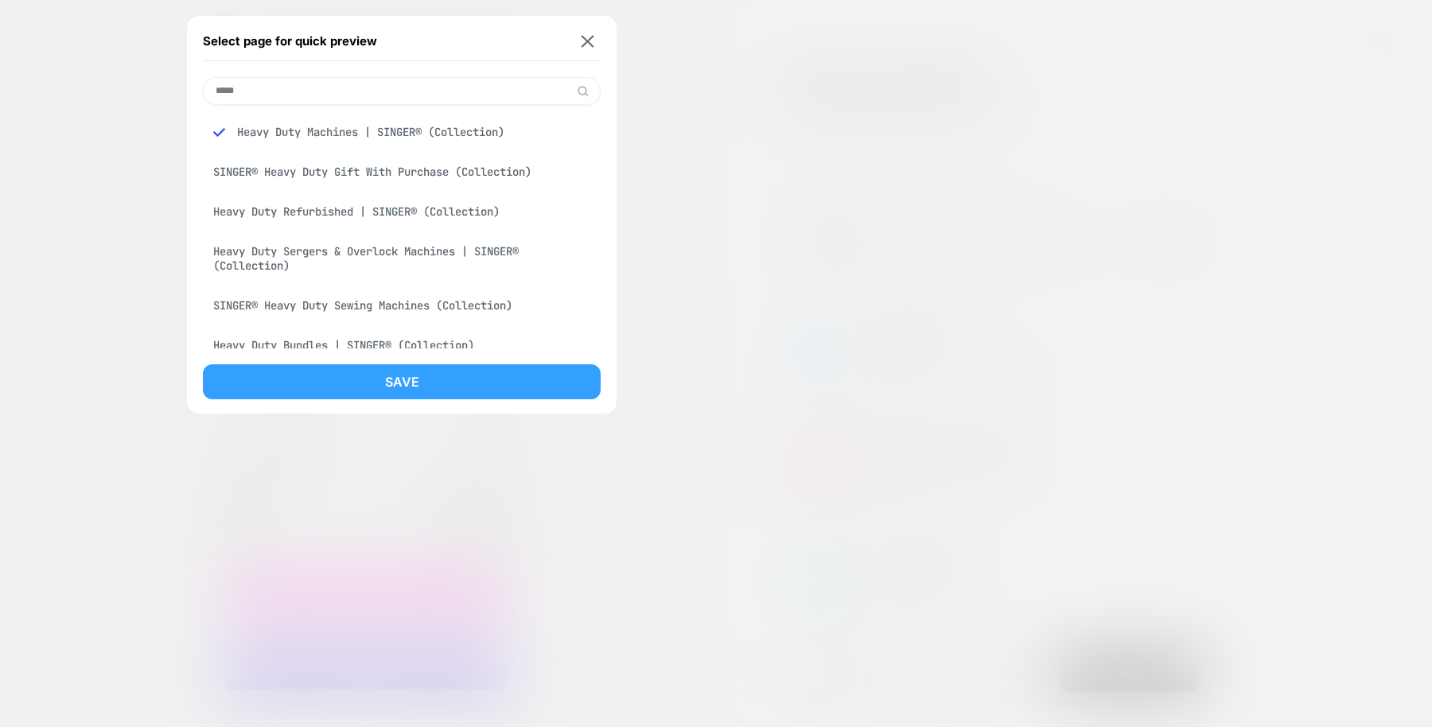
click at [412, 376] on button "Save" at bounding box center [402, 381] width 398 height 35
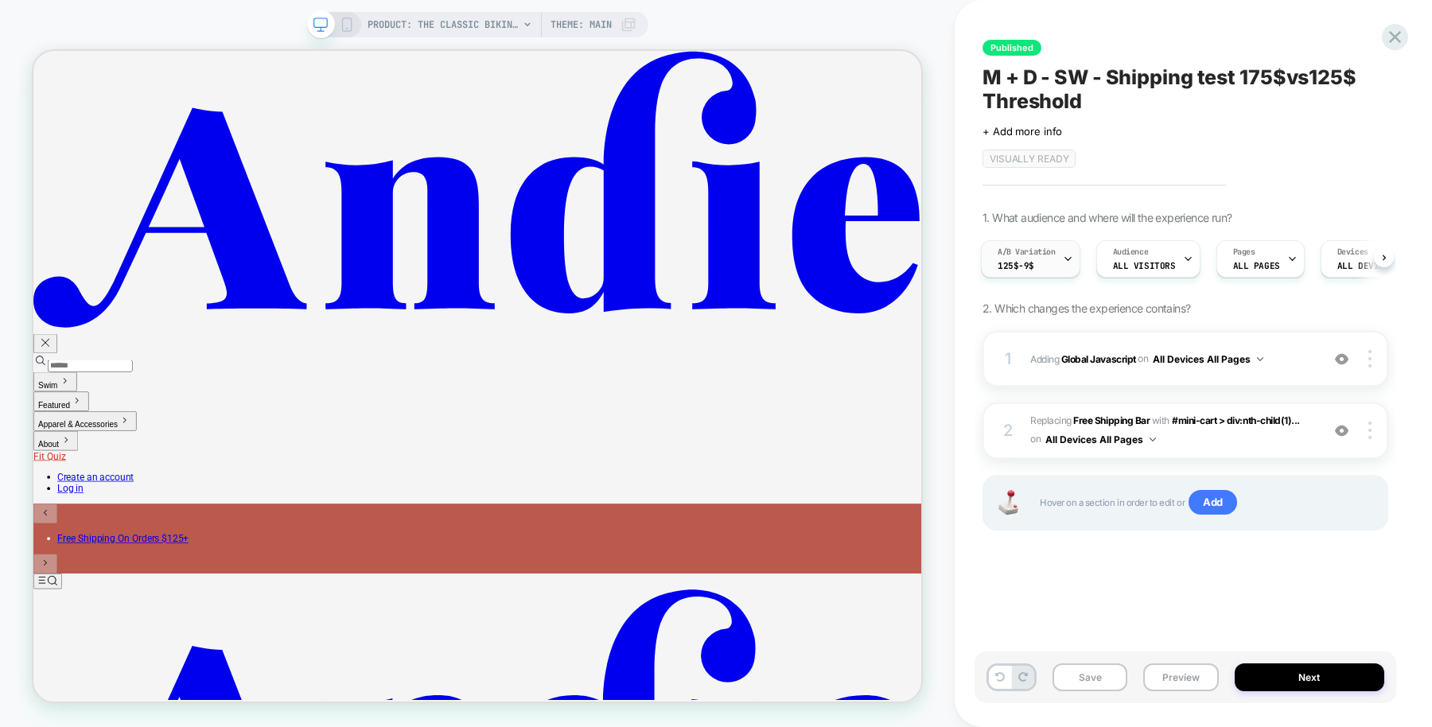
click at [1056, 267] on div "A/B Variation 125$-9$" at bounding box center [1027, 259] width 90 height 36
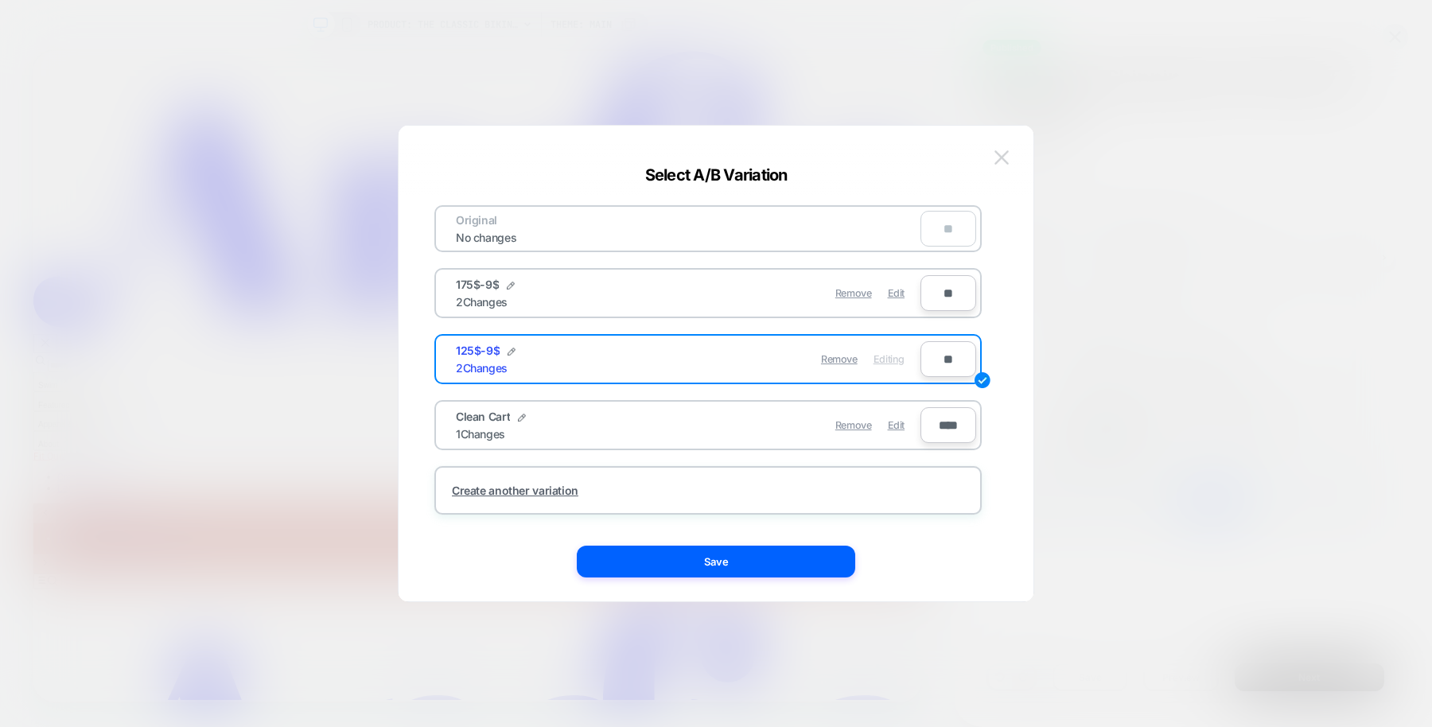
click at [1003, 149] on button at bounding box center [1002, 158] width 24 height 24
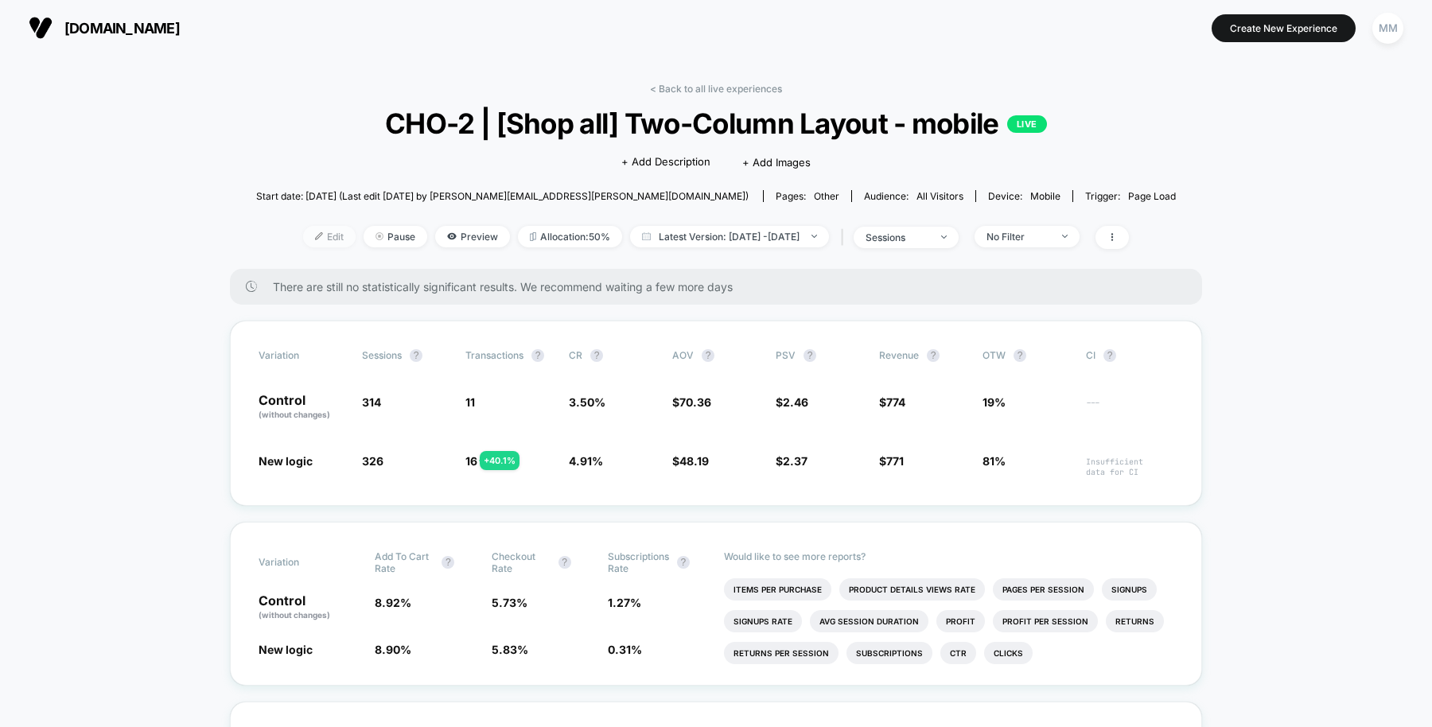
click at [309, 234] on span "Edit" at bounding box center [329, 236] width 53 height 21
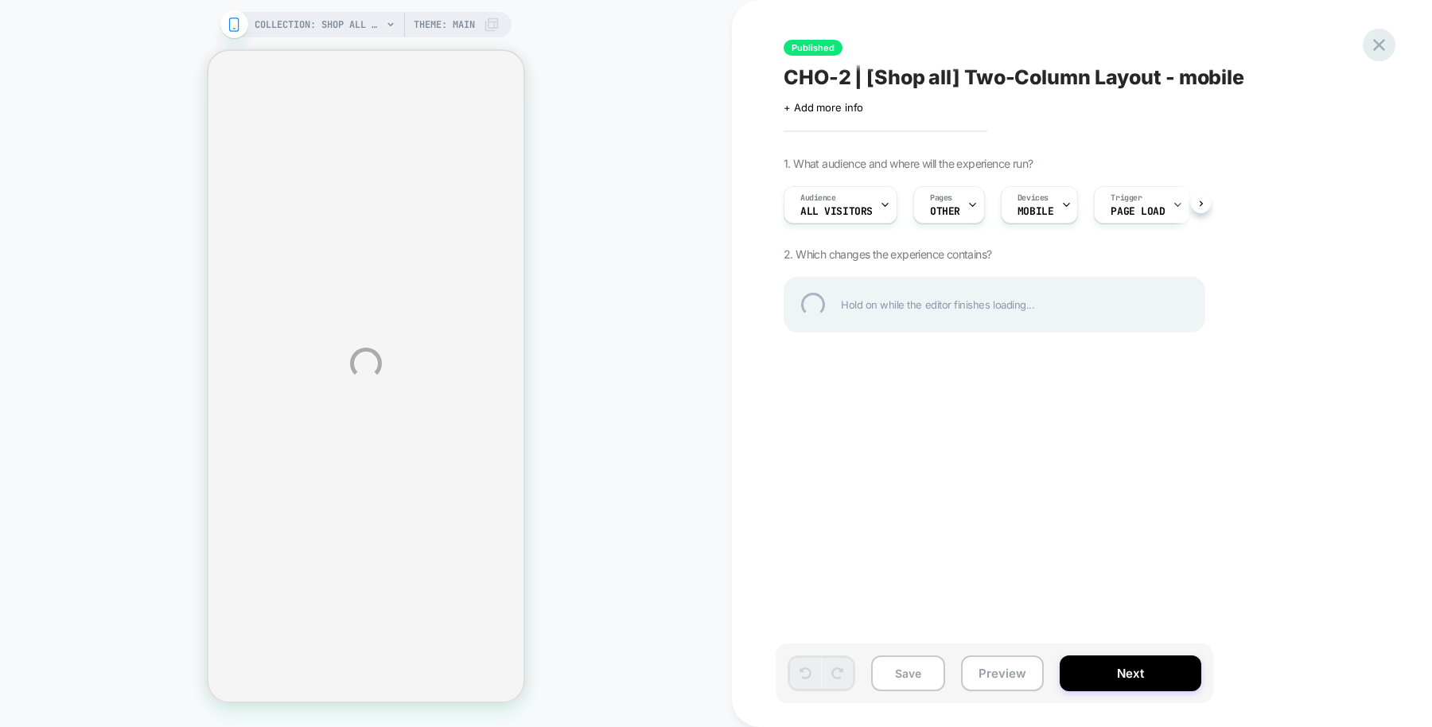
click at [1376, 54] on div at bounding box center [1379, 45] width 33 height 33
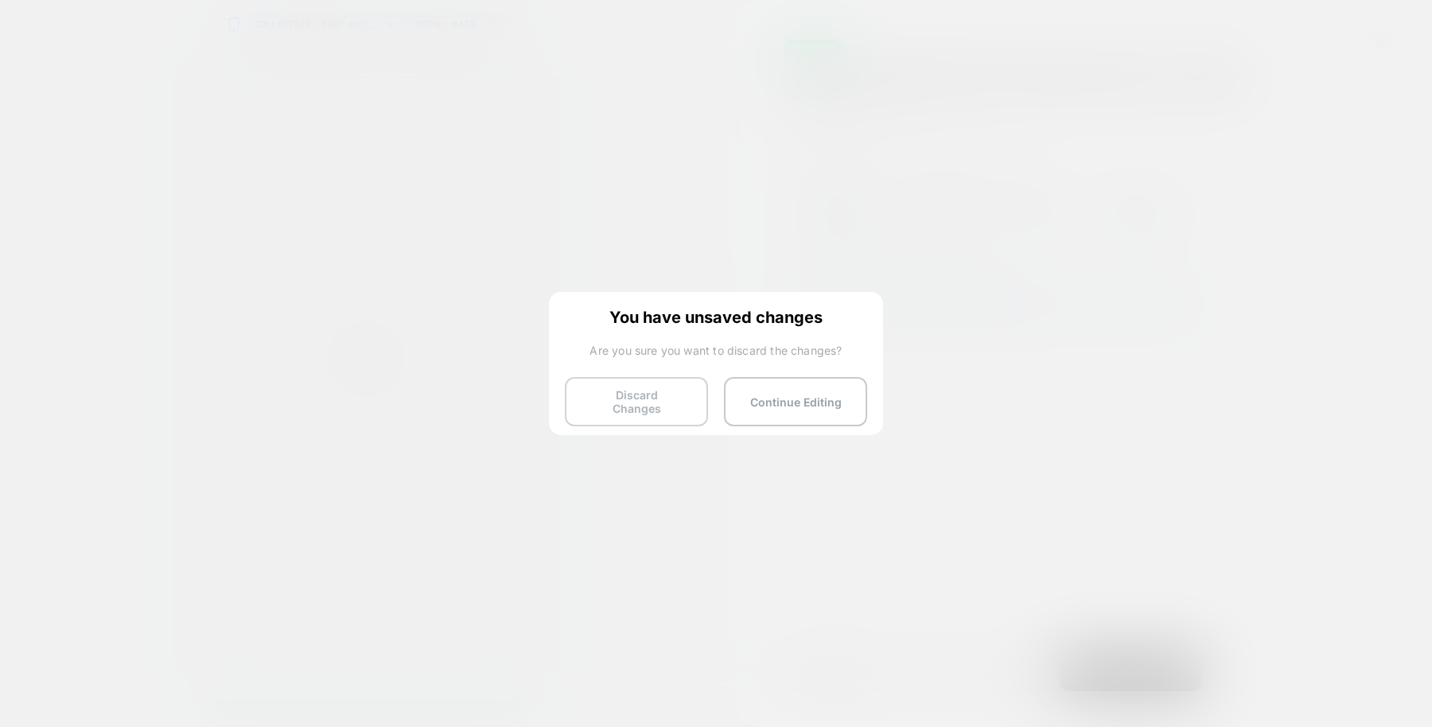
click at [656, 386] on button "Discard Changes" at bounding box center [636, 401] width 143 height 49
click at [637, 399] on button "Discard Changes" at bounding box center [636, 401] width 143 height 49
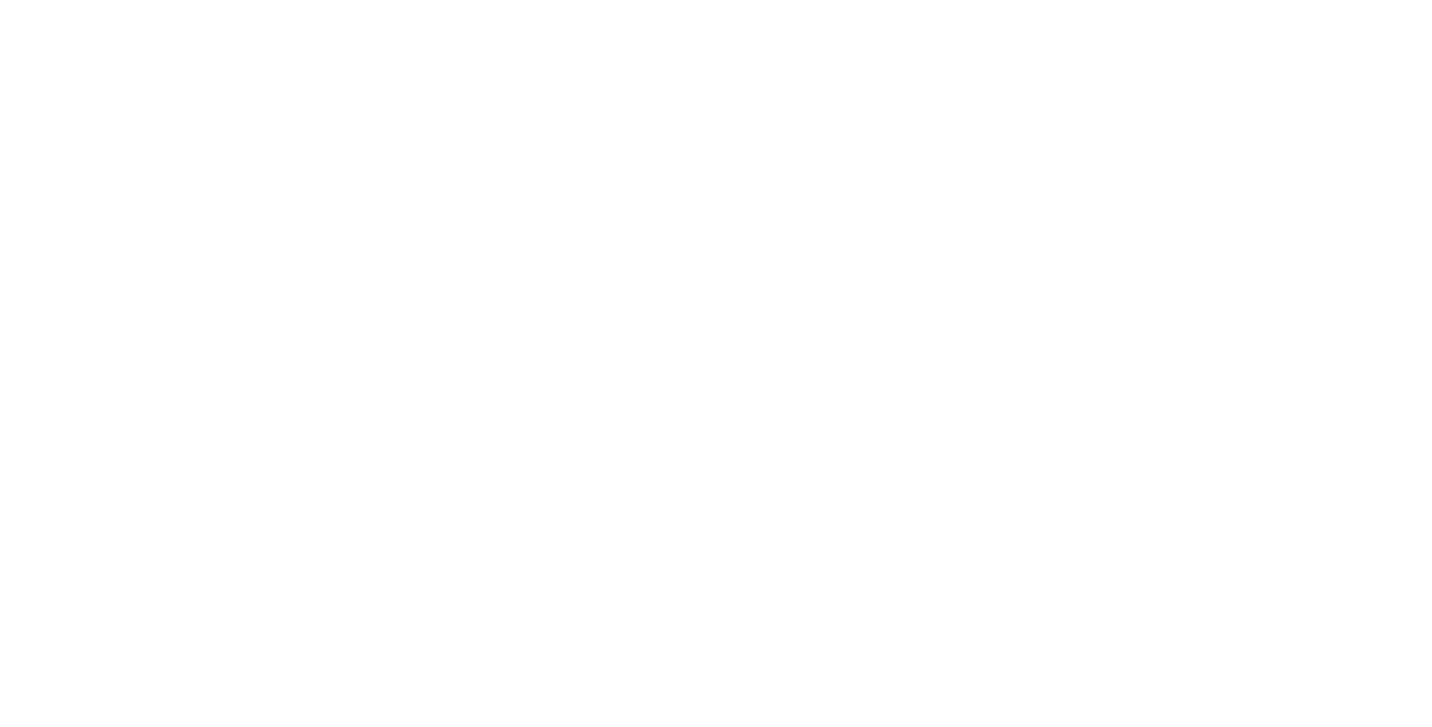
click at [637, 6] on html "Navigated to [DOMAIN_NAME] | No-code CRO for Shopify 1 %" at bounding box center [716, 3] width 1432 height 6
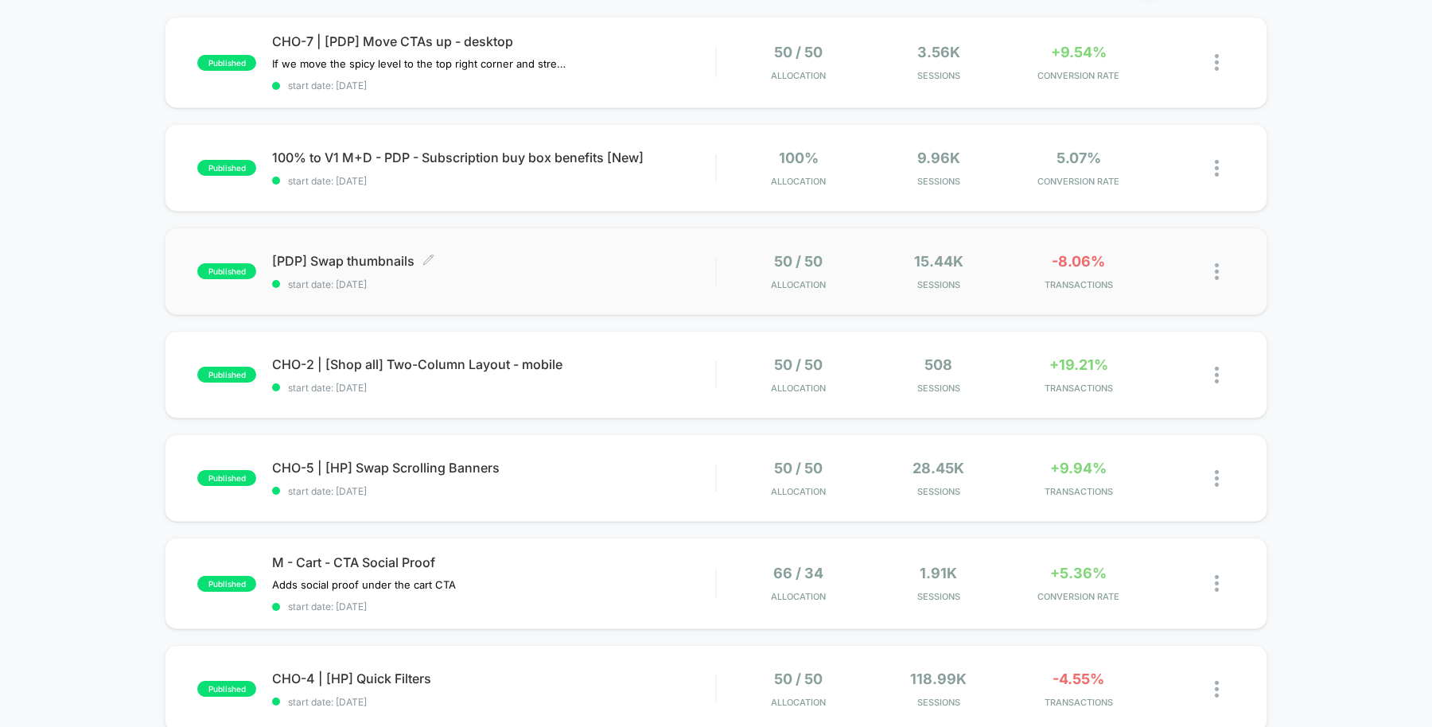
scroll to position [197, 0]
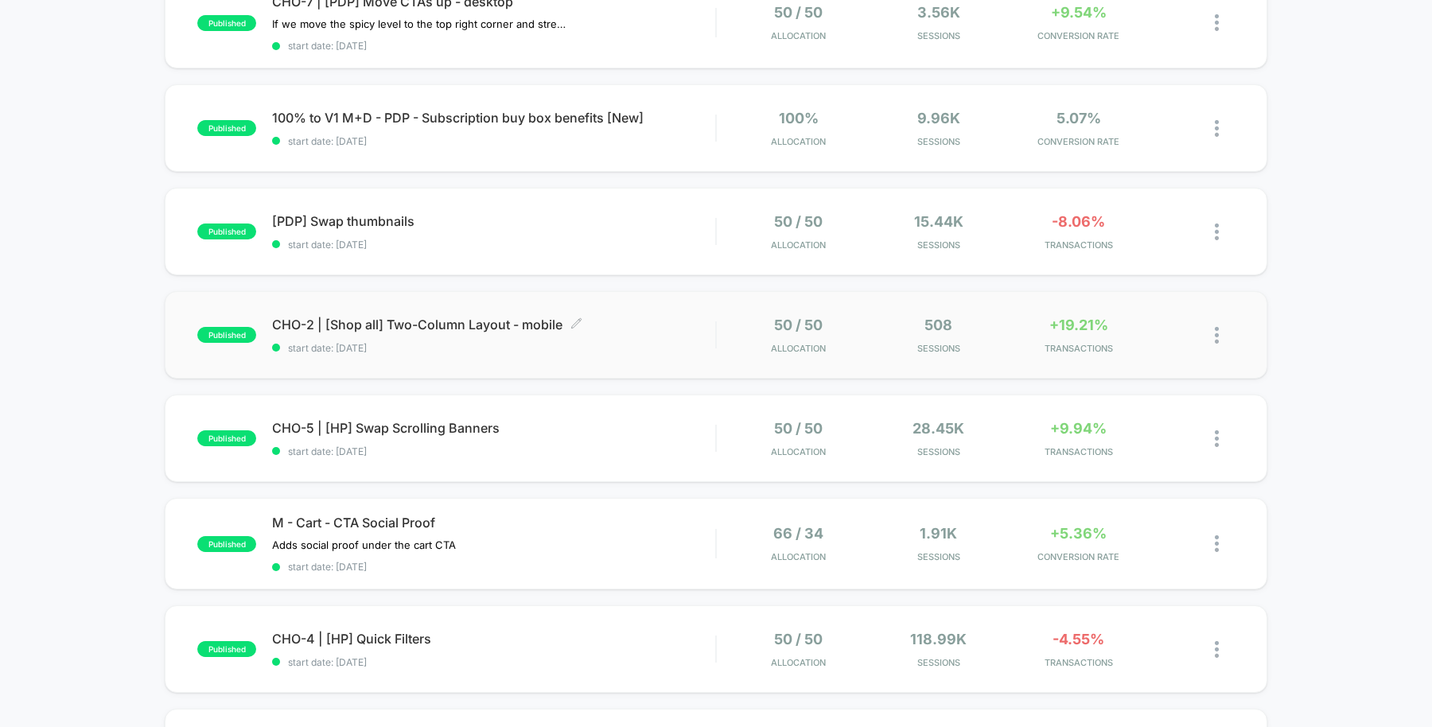
click at [637, 317] on span "CHO-2 | [Shop all] Two-Column Layout - mobile Click to edit experience details" at bounding box center [493, 325] width 443 height 16
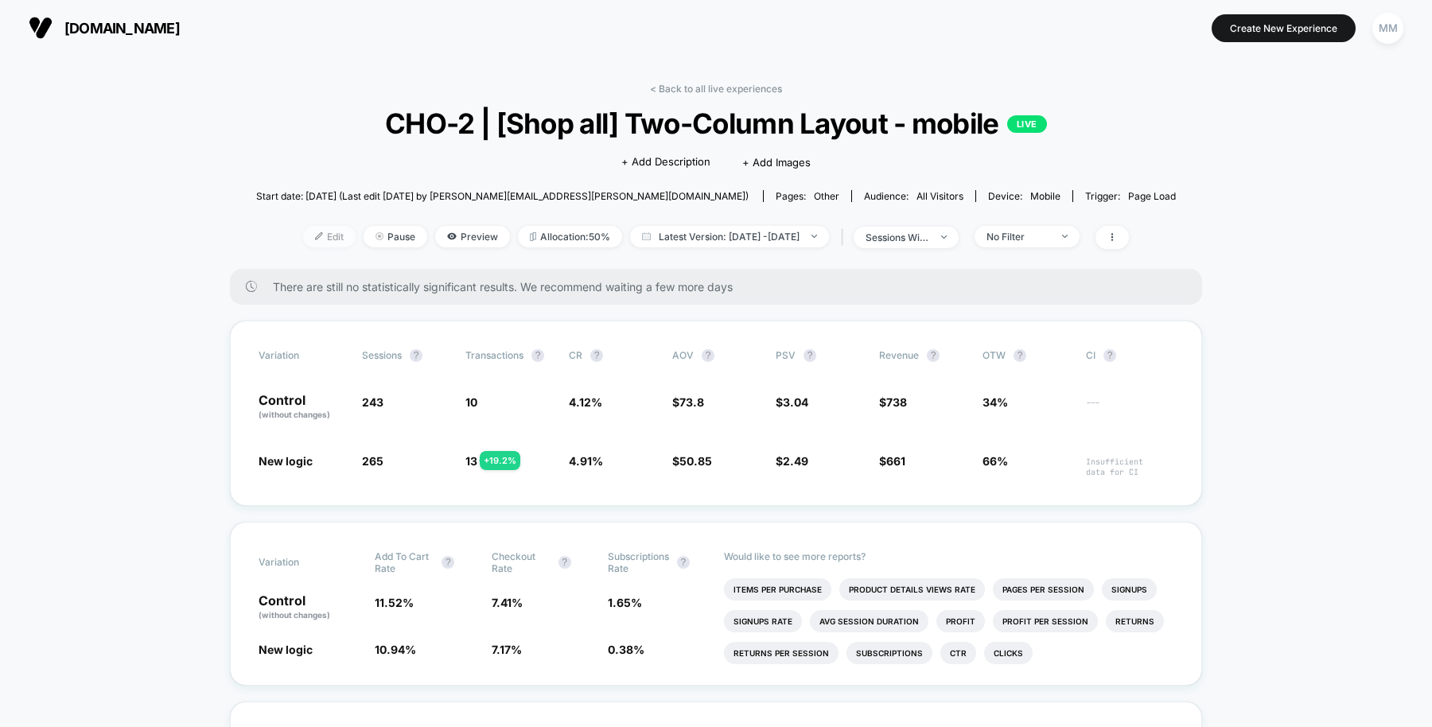
click at [309, 239] on span "Edit" at bounding box center [329, 236] width 53 height 21
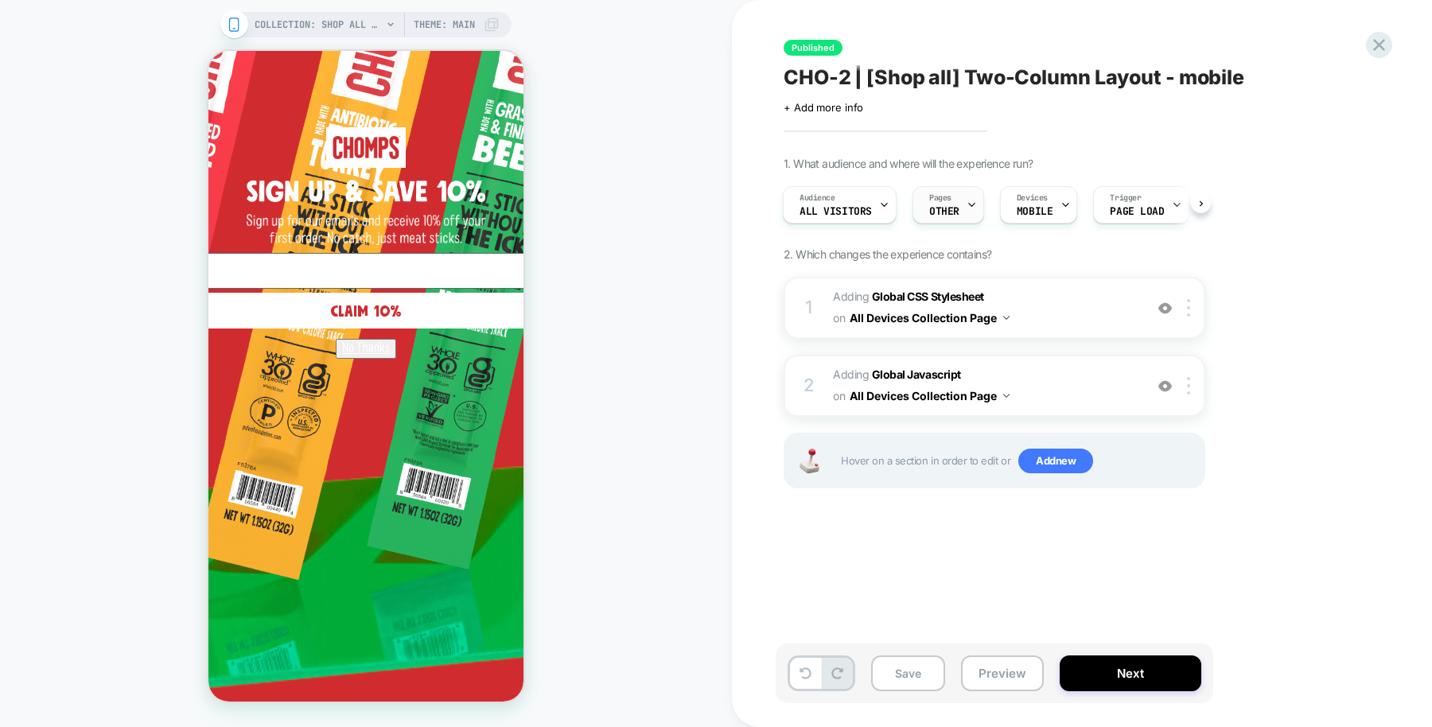
click at [953, 208] on span "OTHER" at bounding box center [944, 211] width 30 height 11
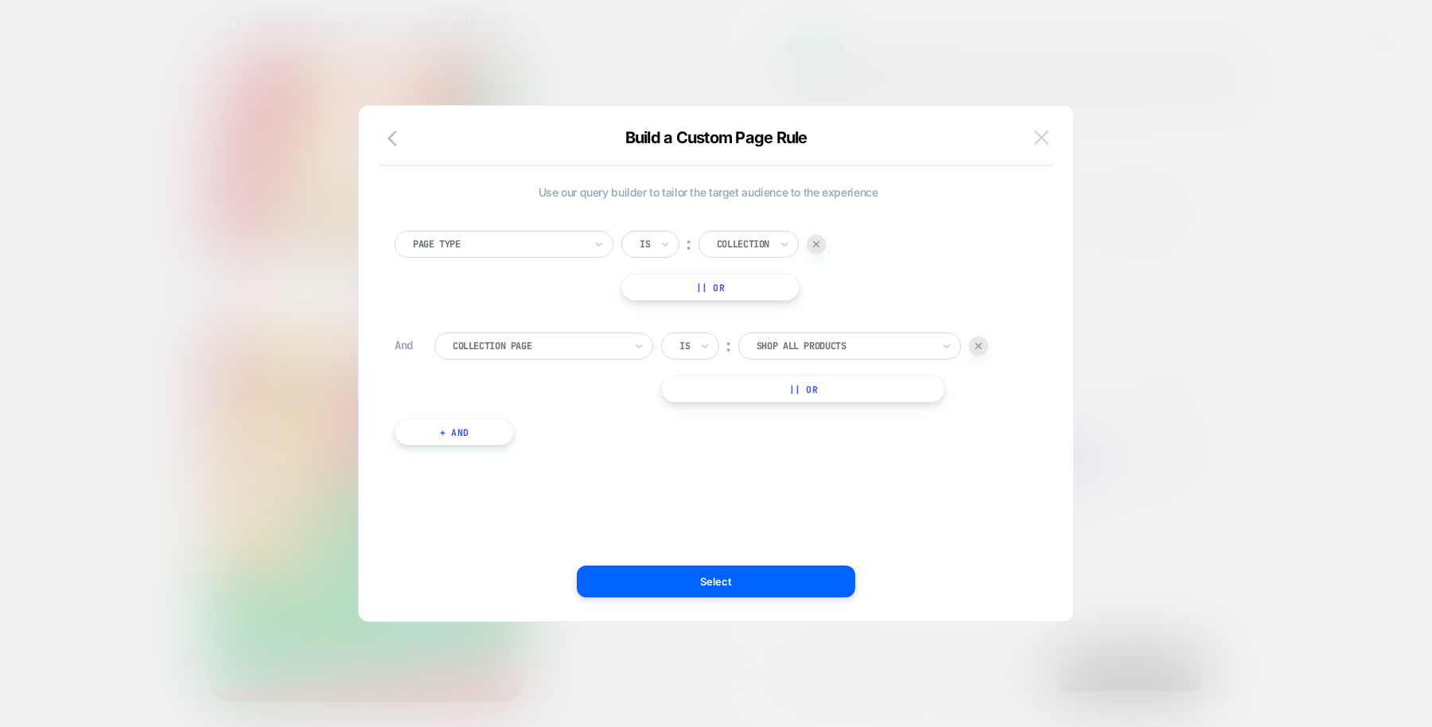
click at [1038, 138] on img at bounding box center [1041, 137] width 14 height 14
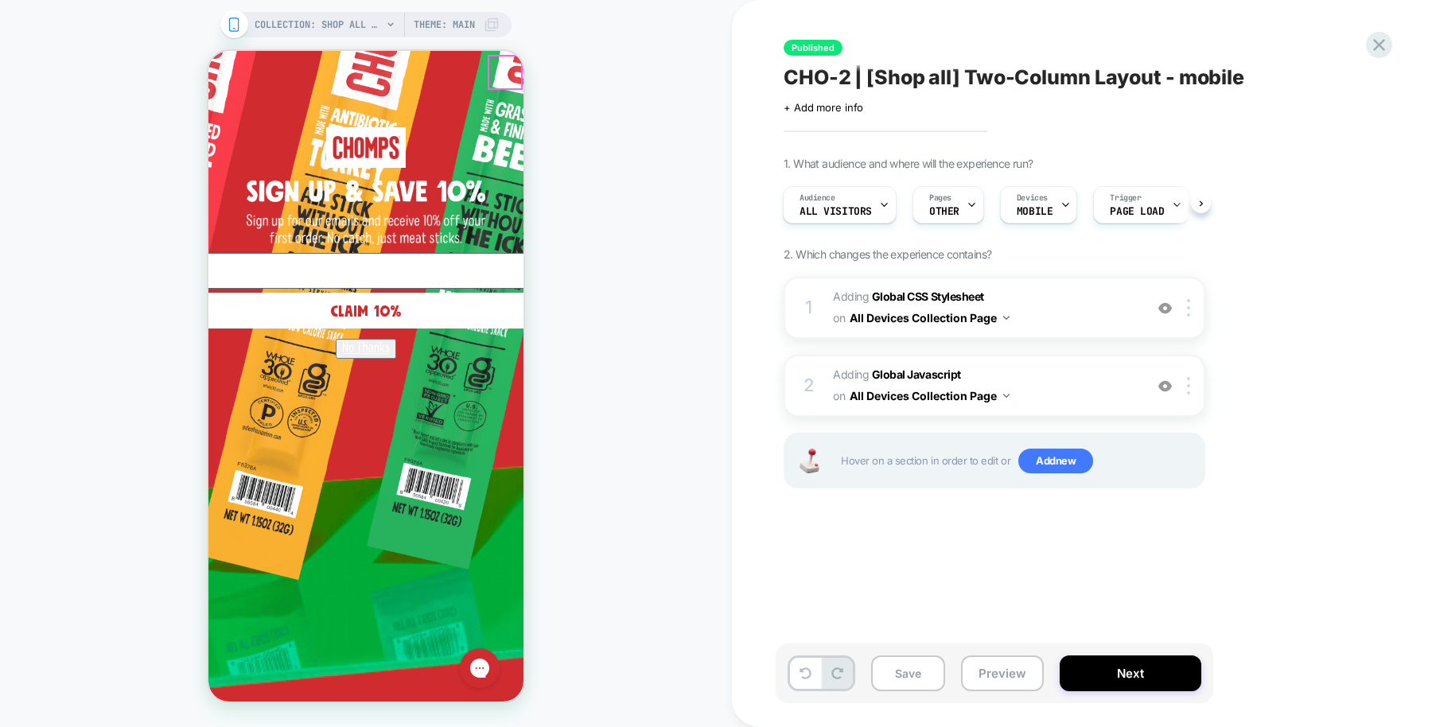
click at [855, 70] on circle "Close dialog" at bounding box center [870, 73] width 30 height 30
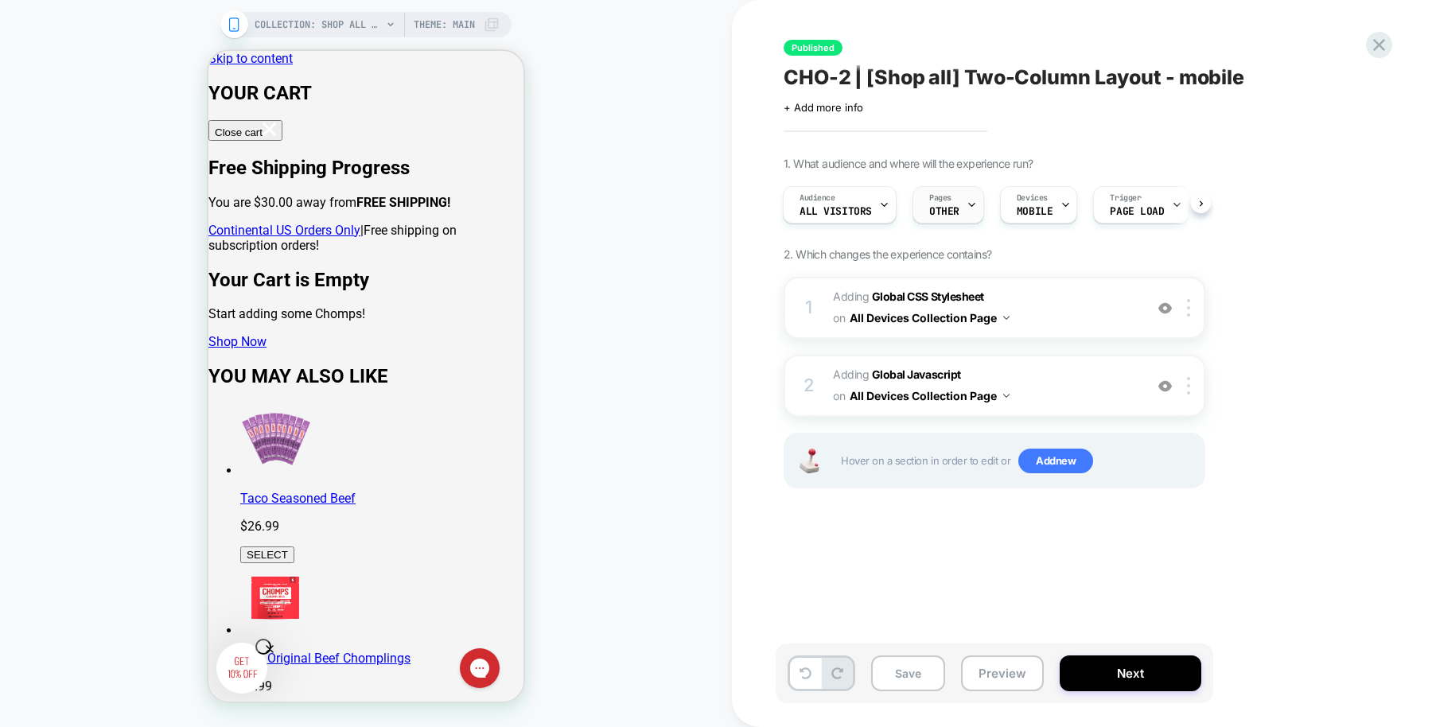
click at [917, 191] on div "Pages OTHER" at bounding box center [944, 205] width 62 height 36
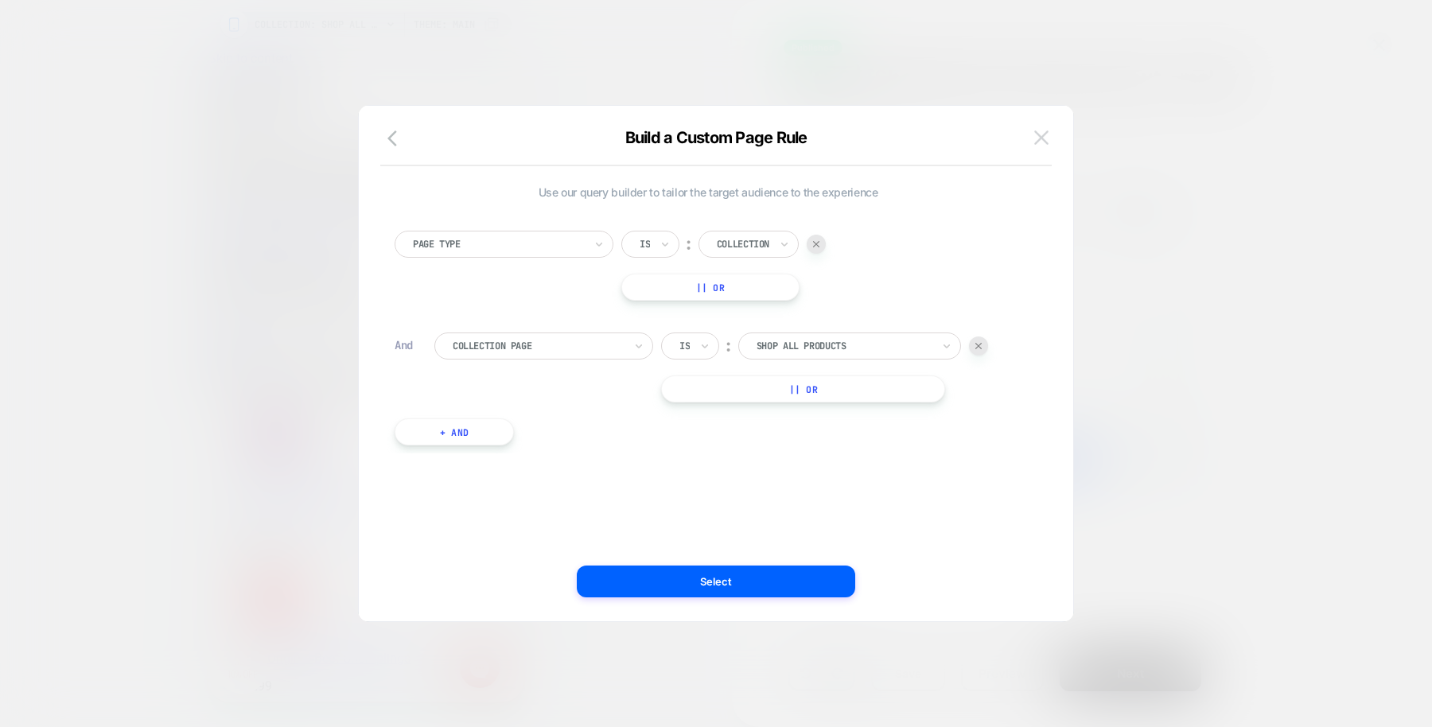
click at [1034, 133] on img at bounding box center [1041, 137] width 14 height 14
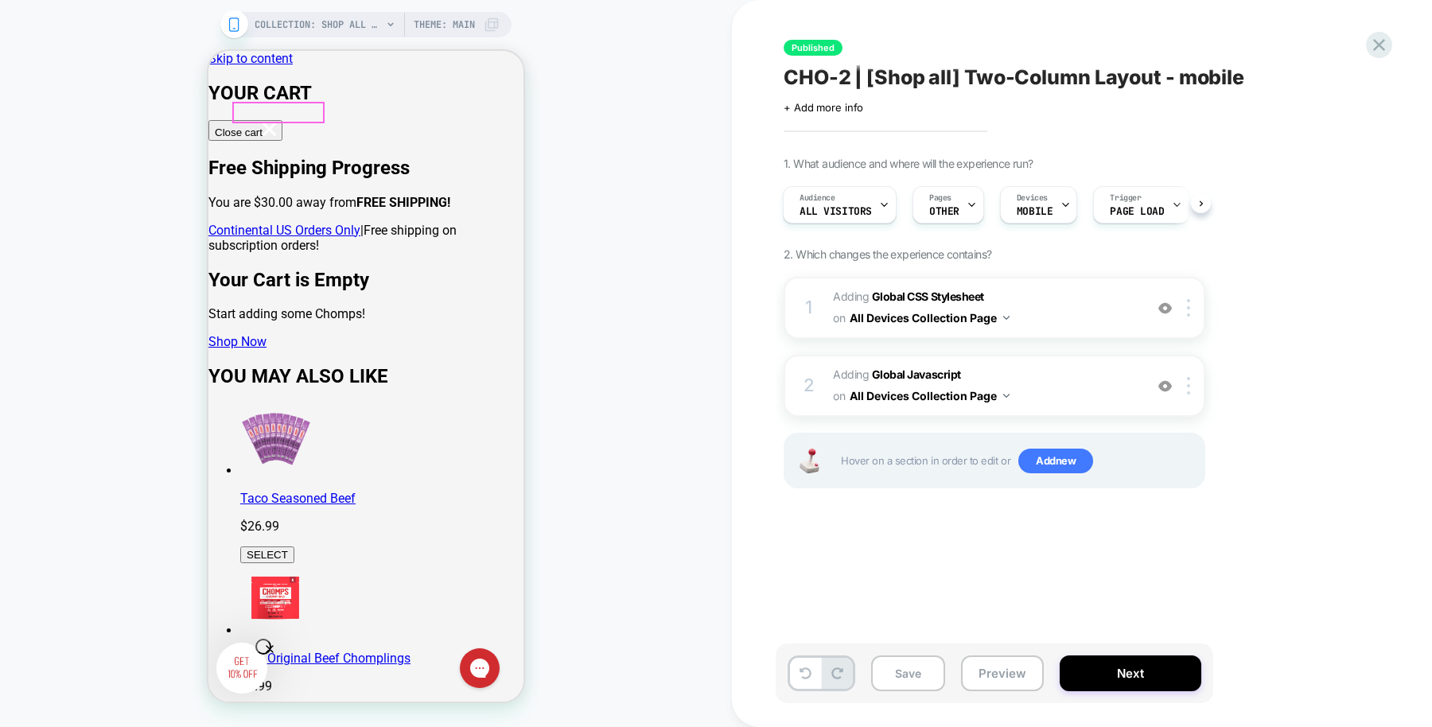
click at [1002, 661] on button "Preview" at bounding box center [1002, 674] width 83 height 36
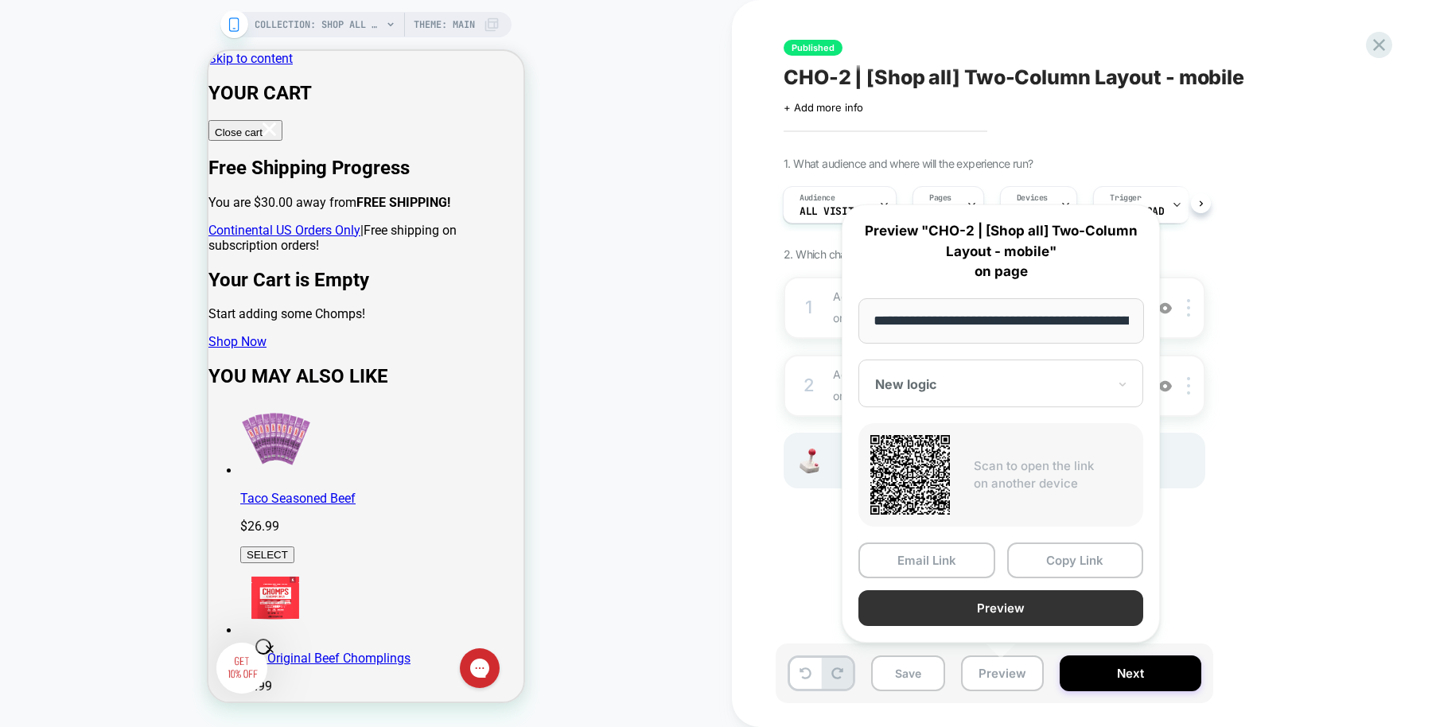
click at [981, 592] on button "Preview" at bounding box center [1001, 608] width 285 height 36
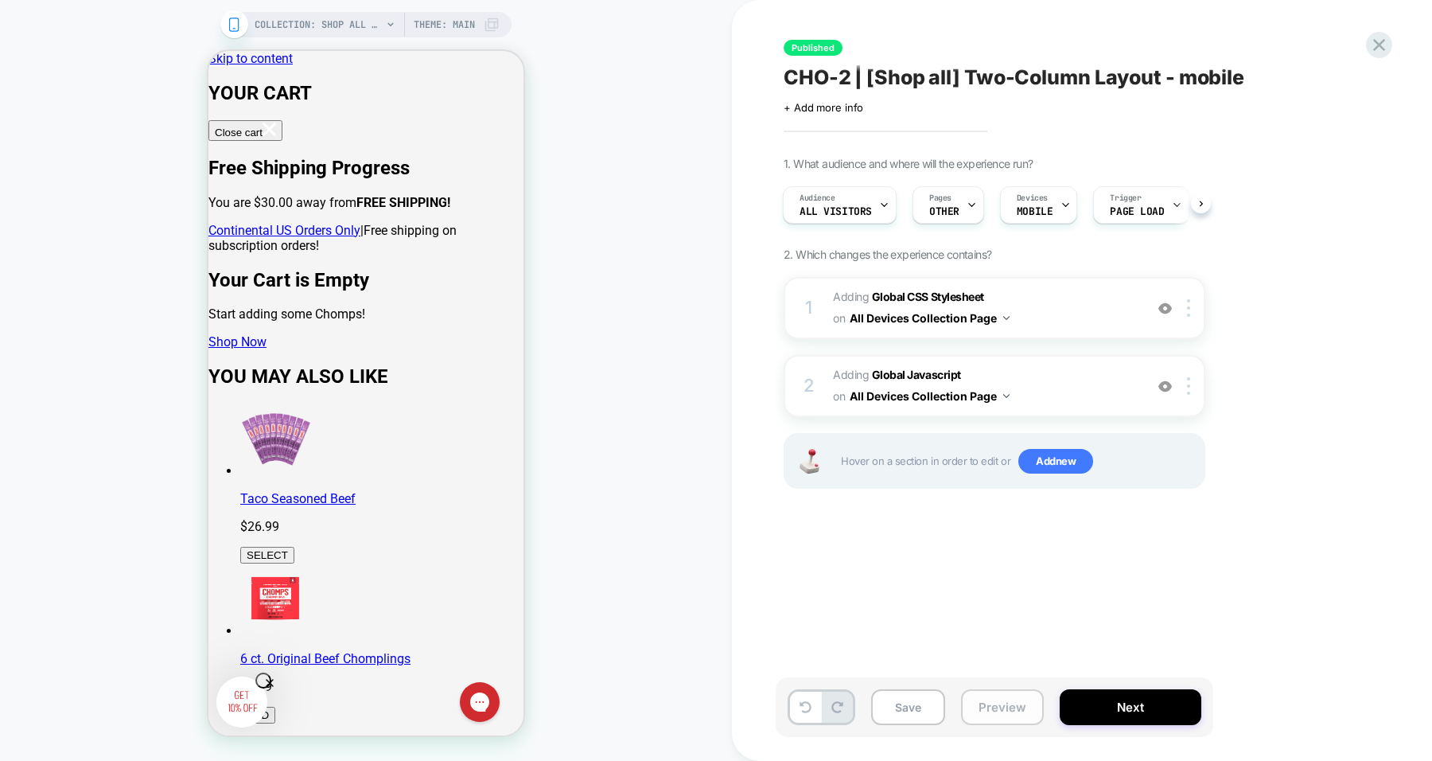
click at [994, 714] on button "Preview" at bounding box center [1002, 707] width 83 height 36
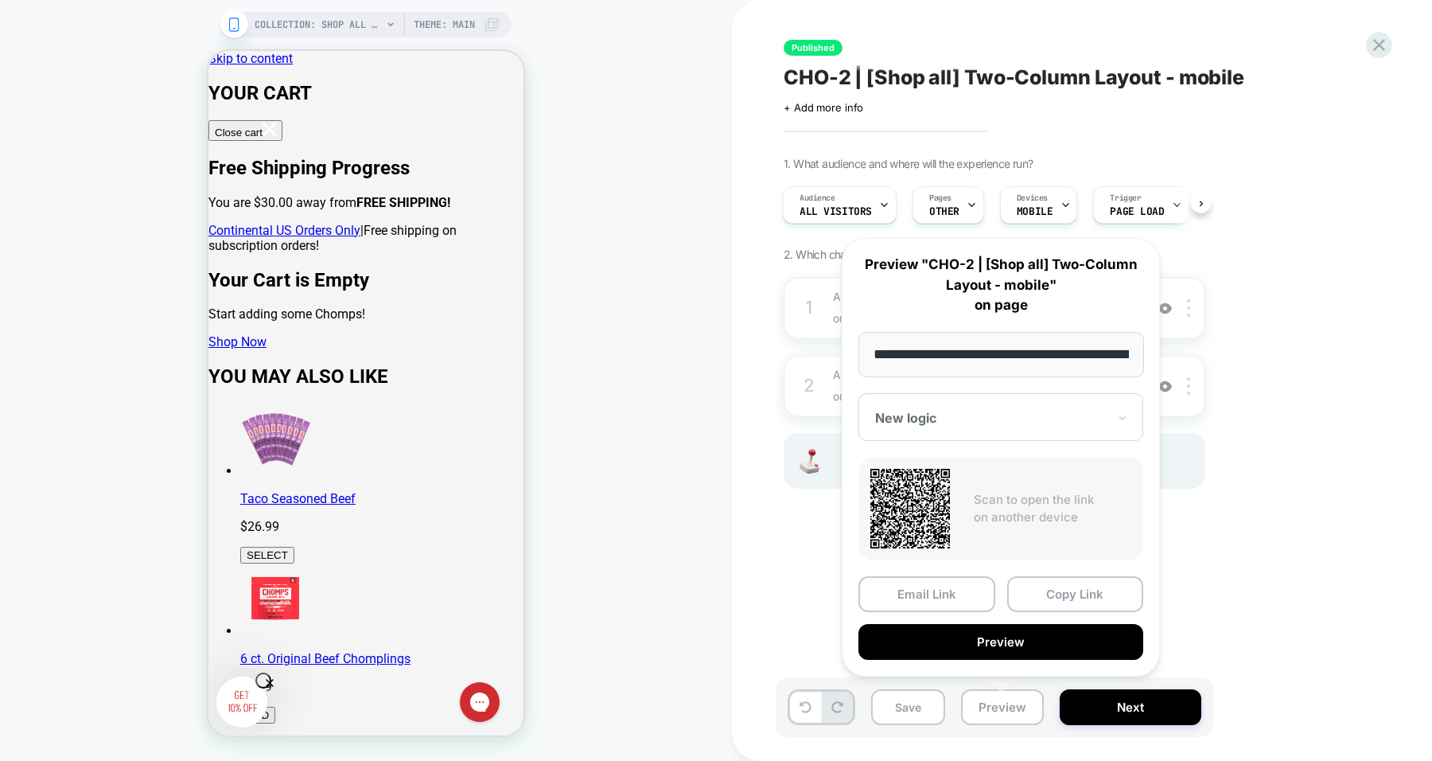
click at [1200, 538] on div "Published CHO-2 | [Shop all] Two-Column Layout - mobile Click to edit experienc…" at bounding box center [1074, 380] width 597 height 729
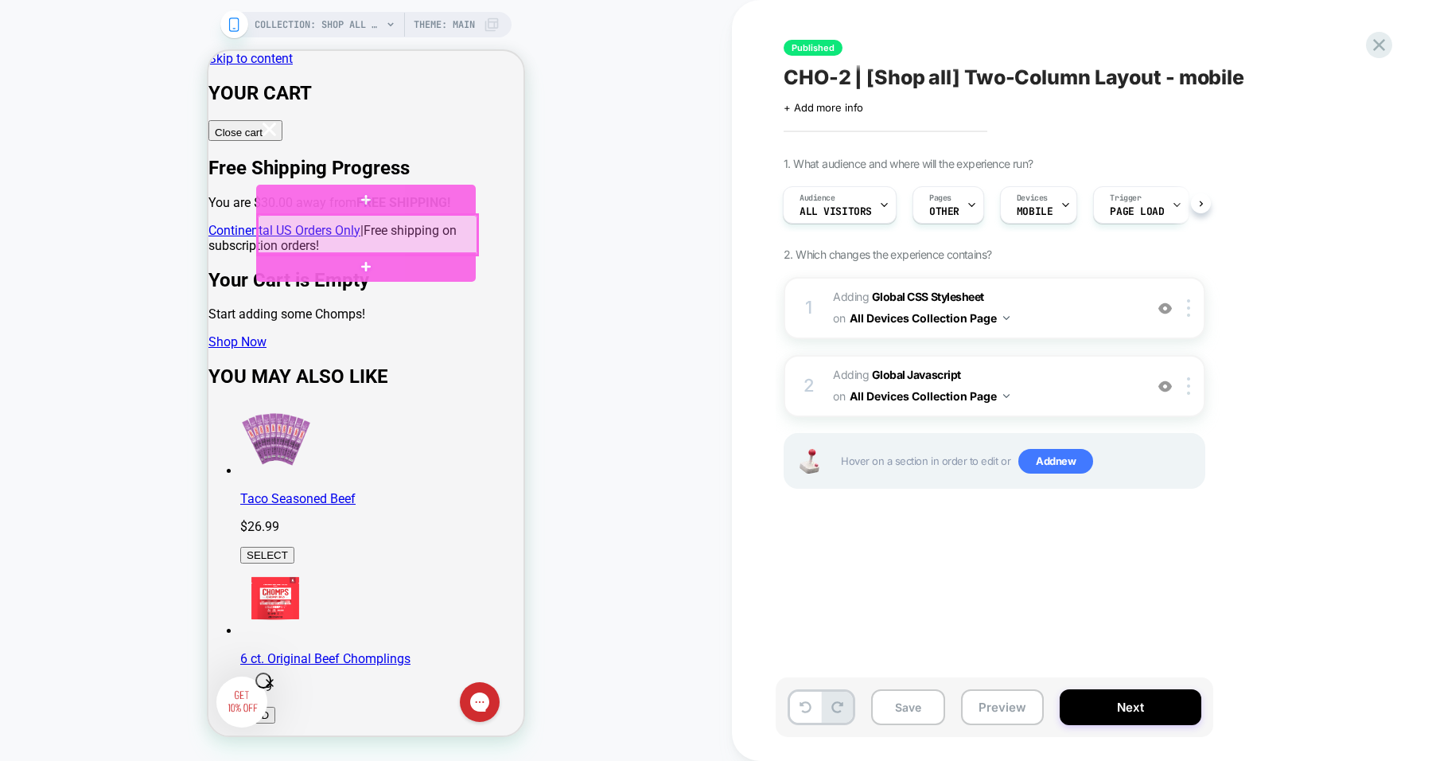
click at [415, 234] on div at bounding box center [368, 235] width 220 height 40
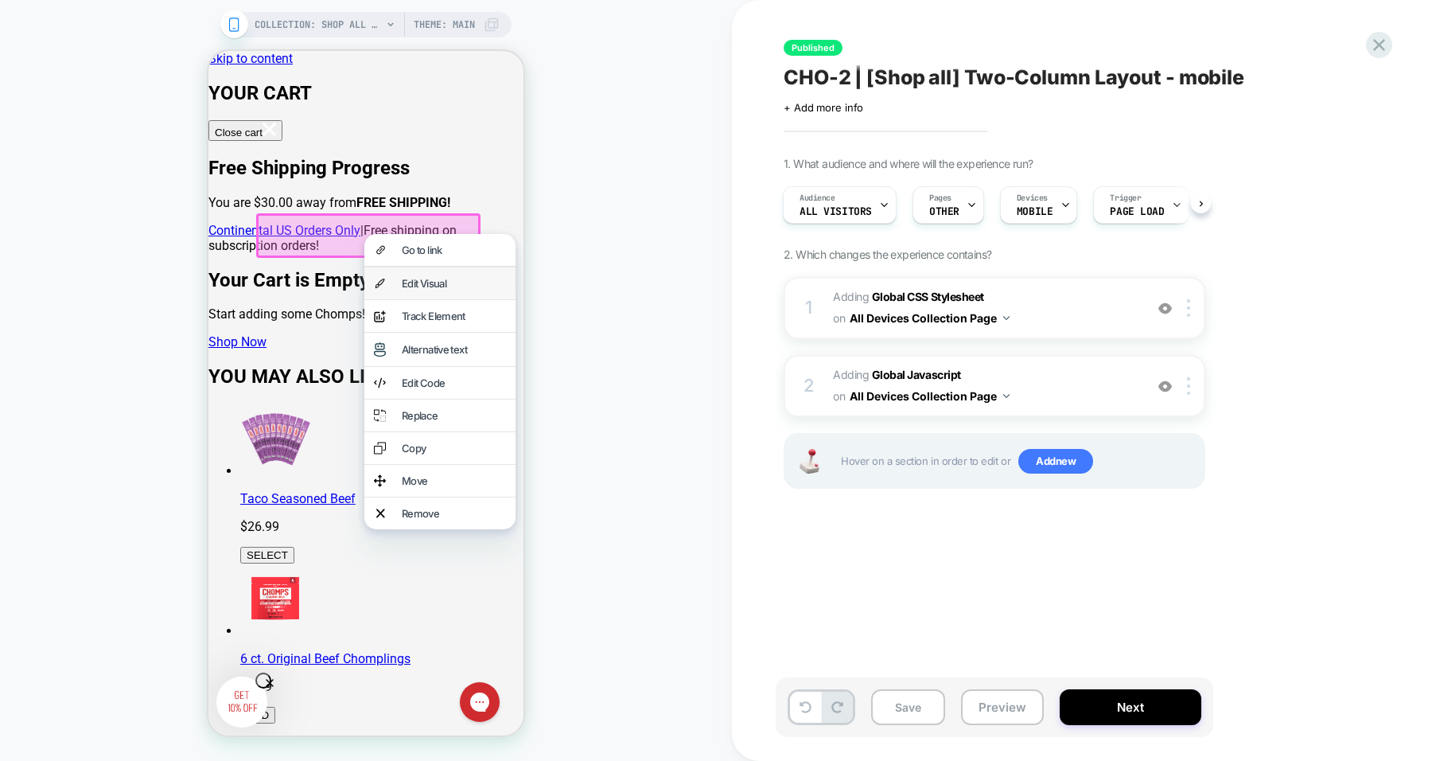
click at [473, 279] on div "Edit Visual" at bounding box center [439, 283] width 151 height 32
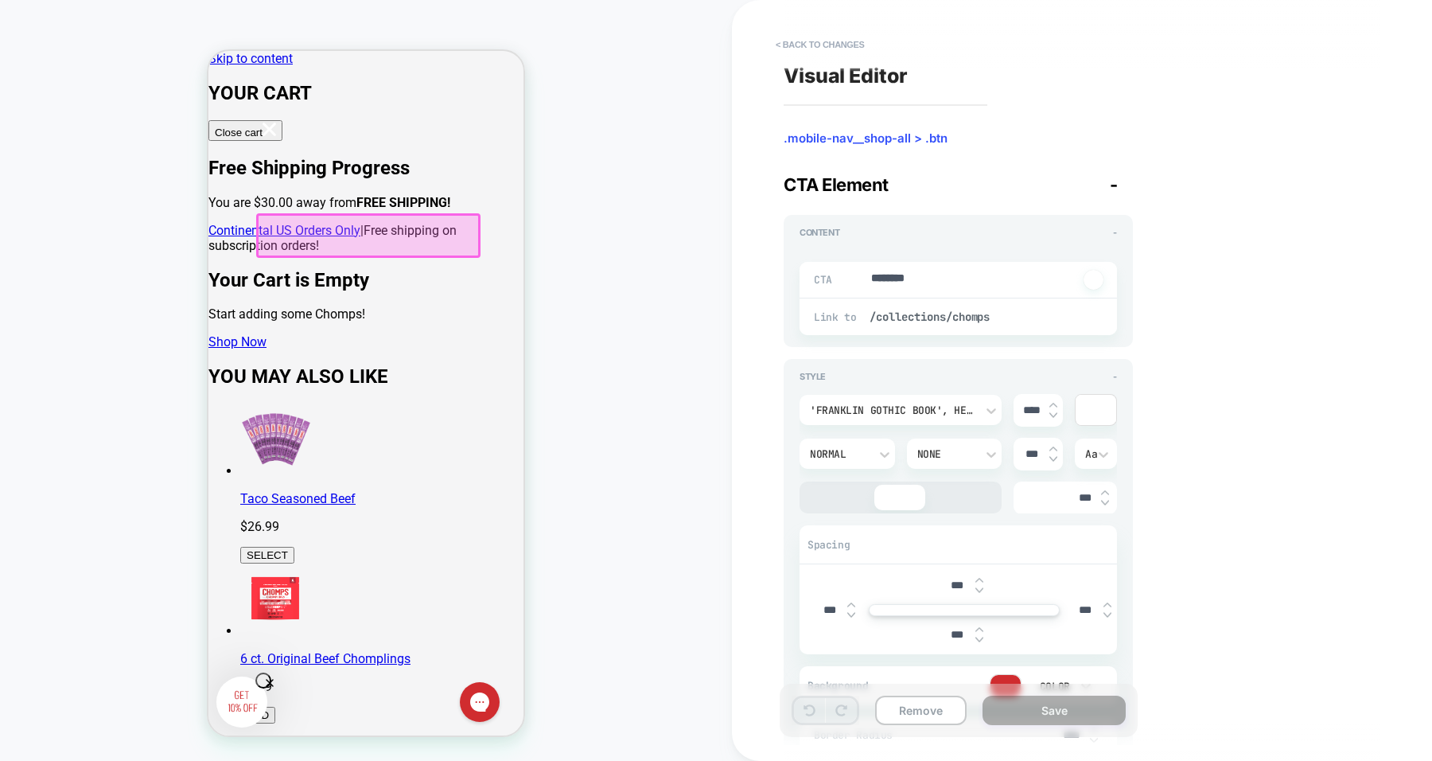
type textarea "*"
